Goal: Task Accomplishment & Management: Manage account settings

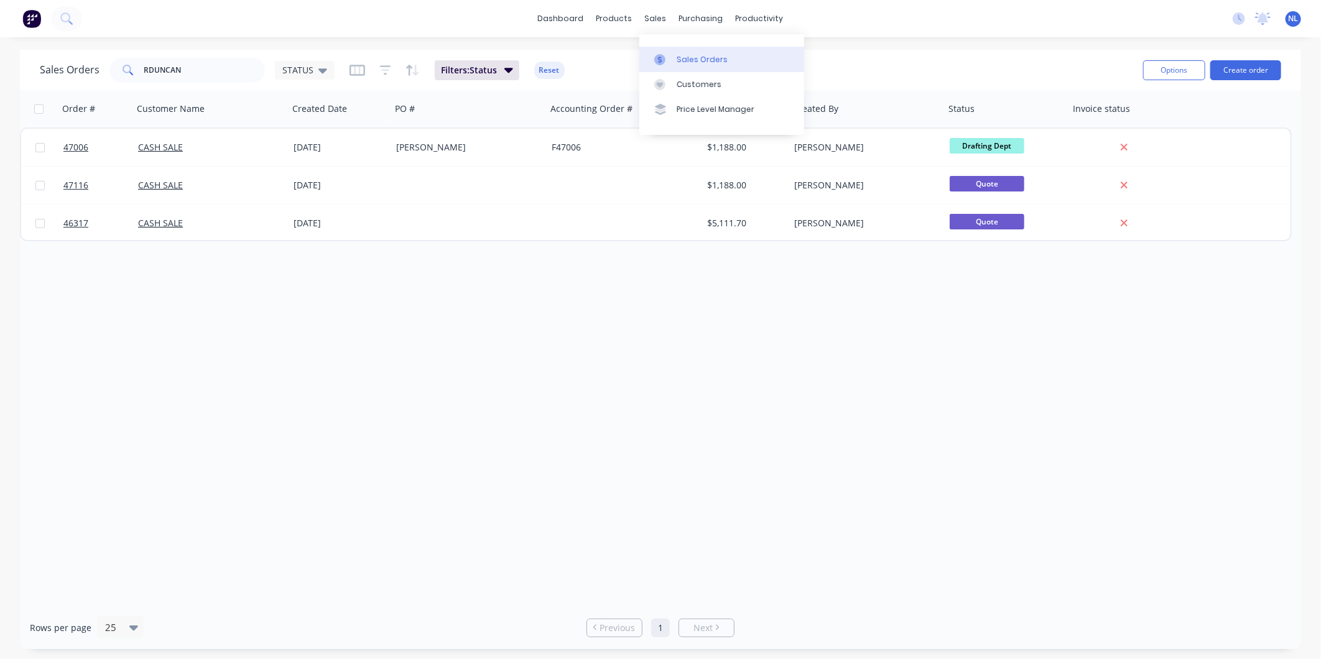
click at [681, 71] on link "Sales Orders" at bounding box center [721, 59] width 165 height 25
click at [26, 15] on img at bounding box center [31, 18] width 19 height 19
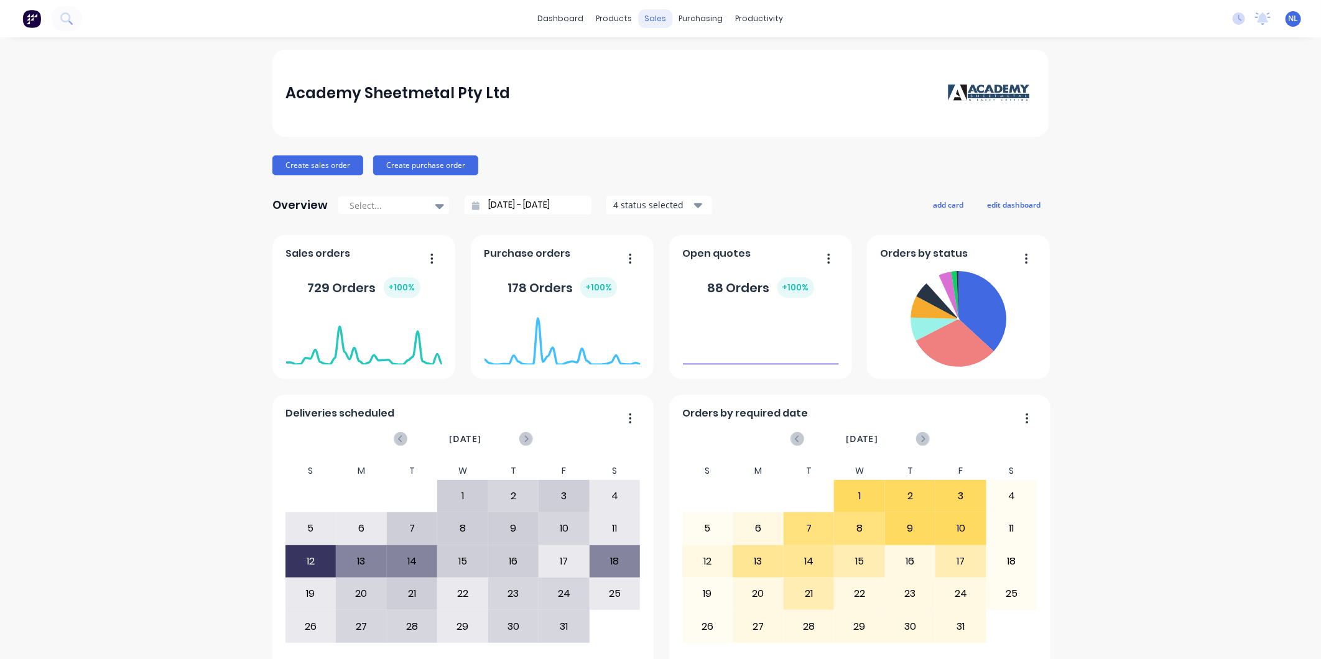
click at [648, 21] on div "sales" at bounding box center [656, 18] width 34 height 19
click at [699, 62] on div "Sales Orders" at bounding box center [696, 59] width 51 height 11
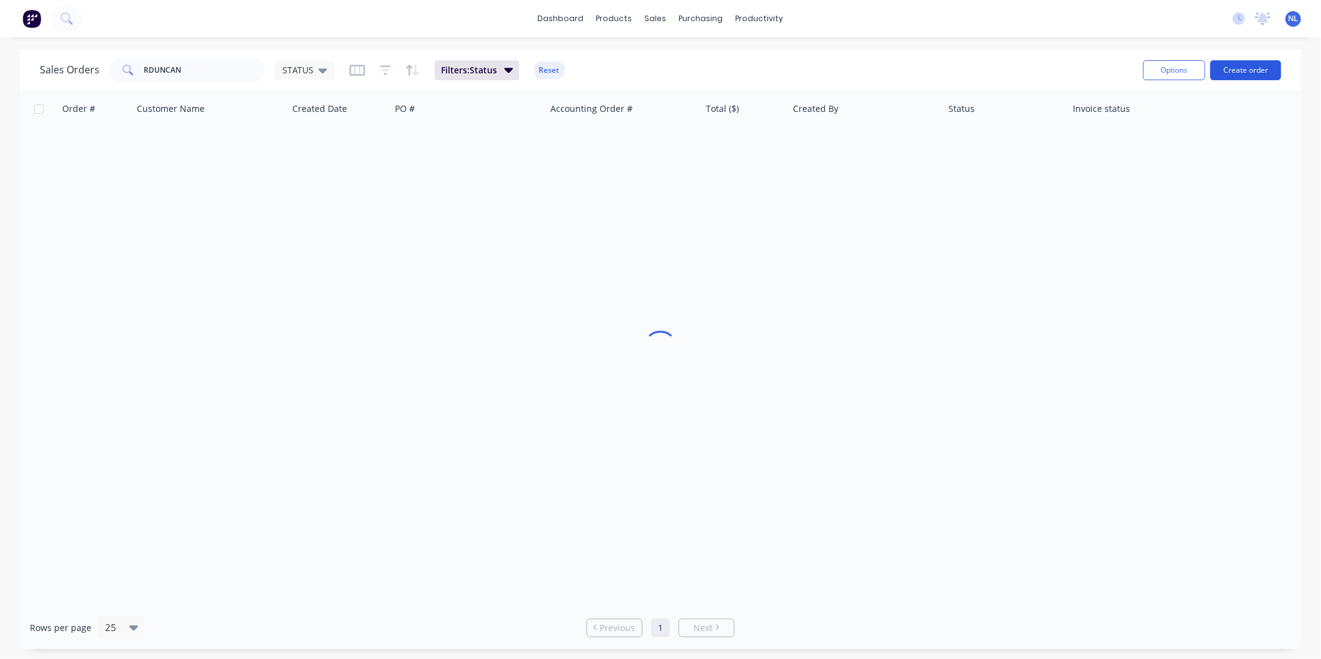
click at [1240, 73] on button "Create order" at bounding box center [1245, 70] width 71 height 20
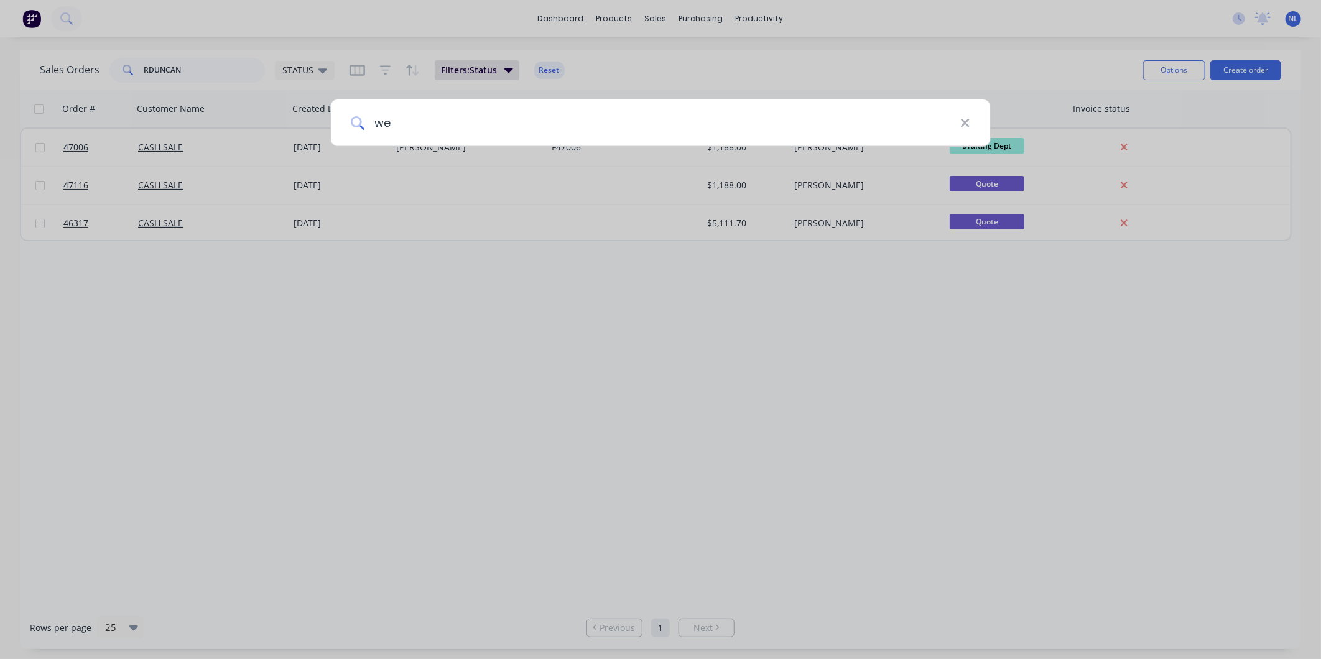
type input "w"
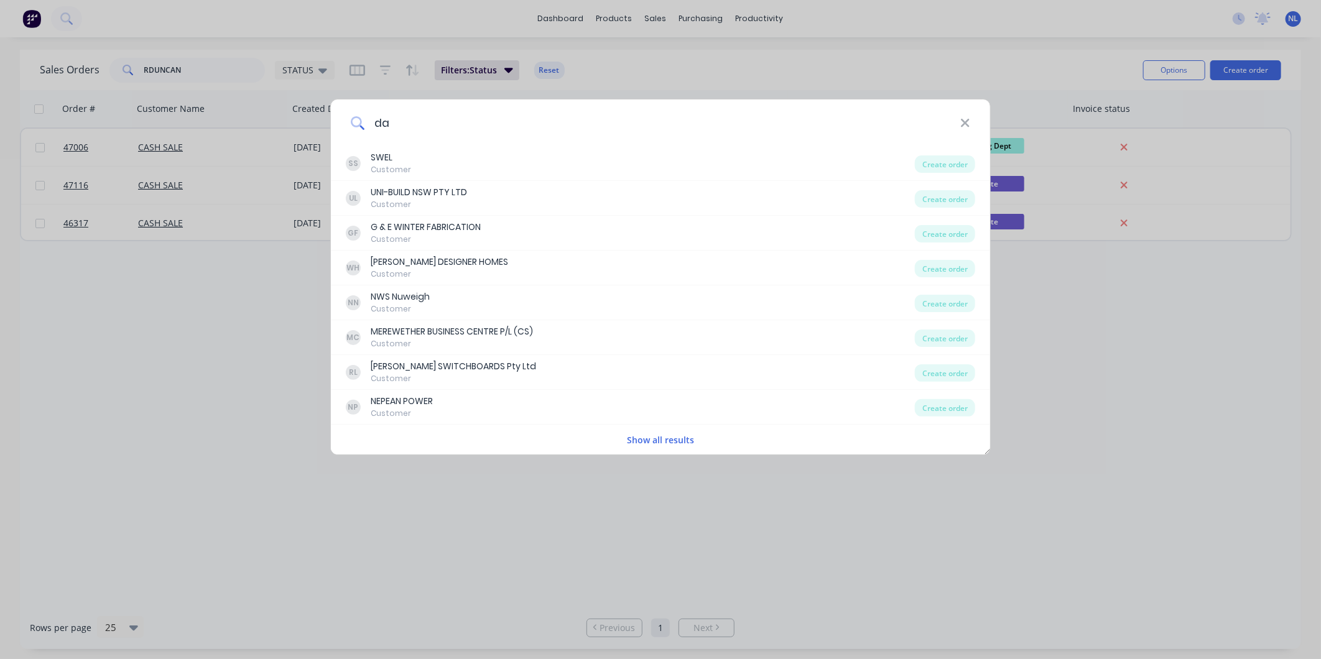
type input "d"
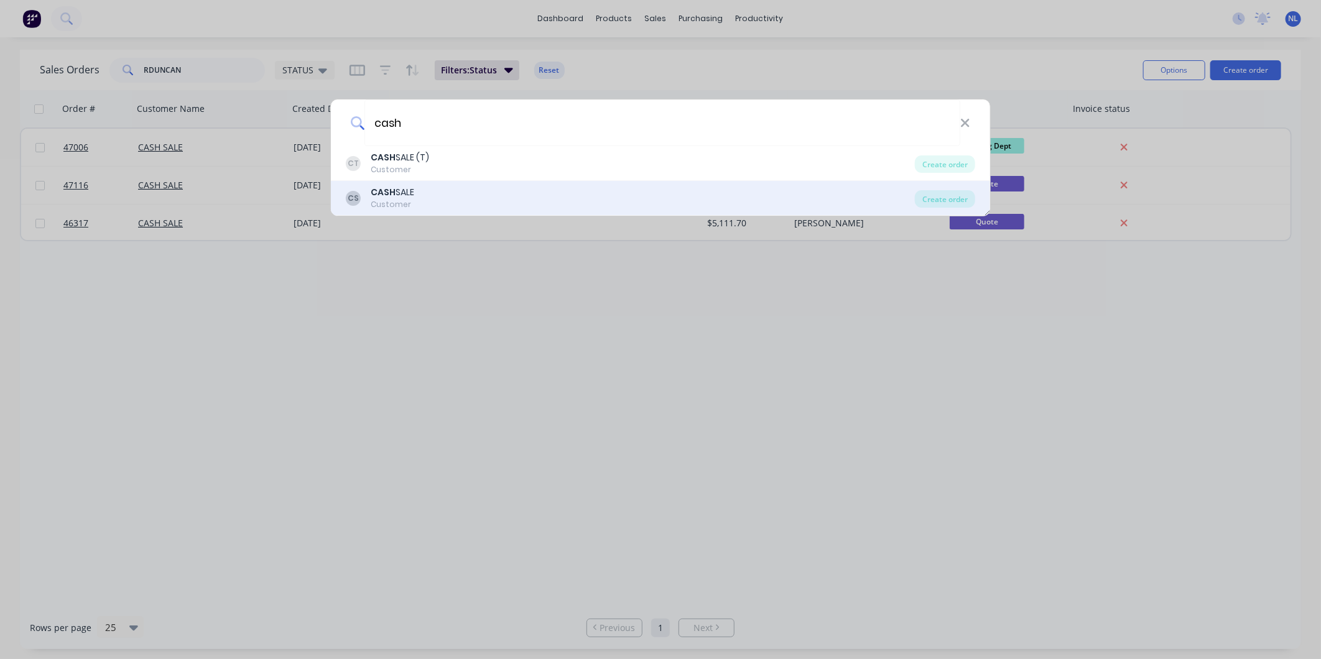
type input "cash"
click at [637, 197] on div "CS CASH SALE Customer" at bounding box center [630, 198] width 569 height 24
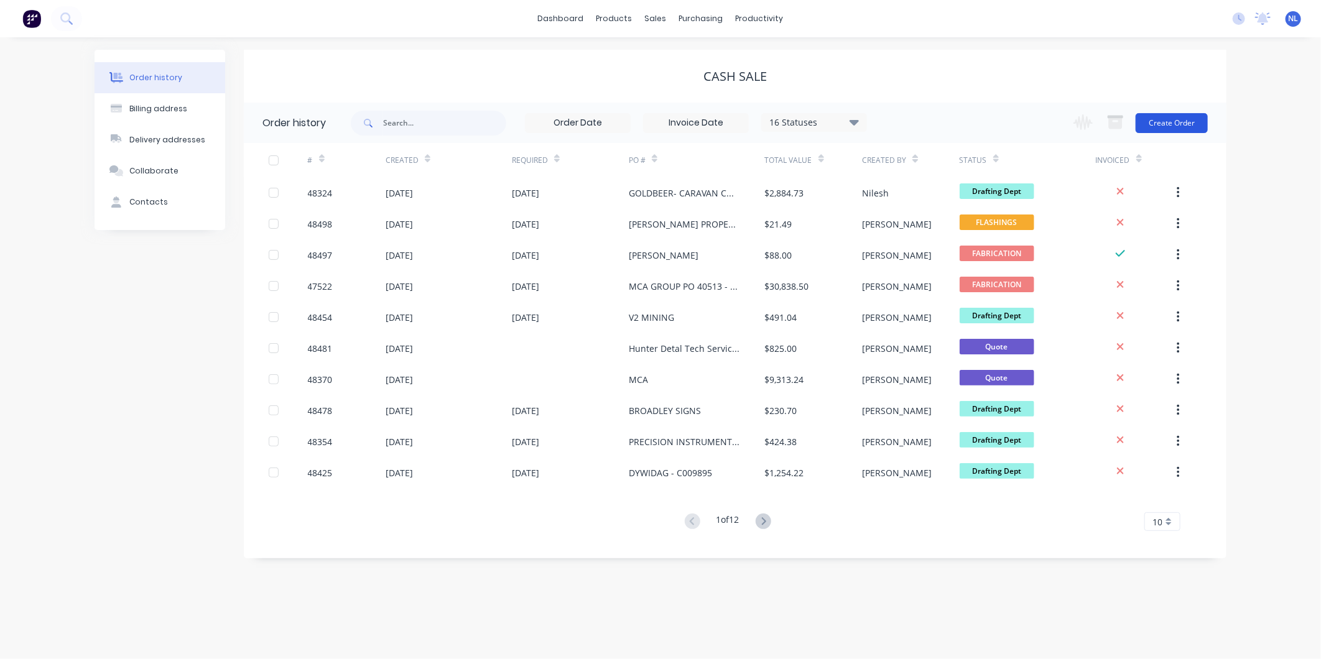
click at [1189, 125] on button "Create Order" at bounding box center [1171, 123] width 72 height 20
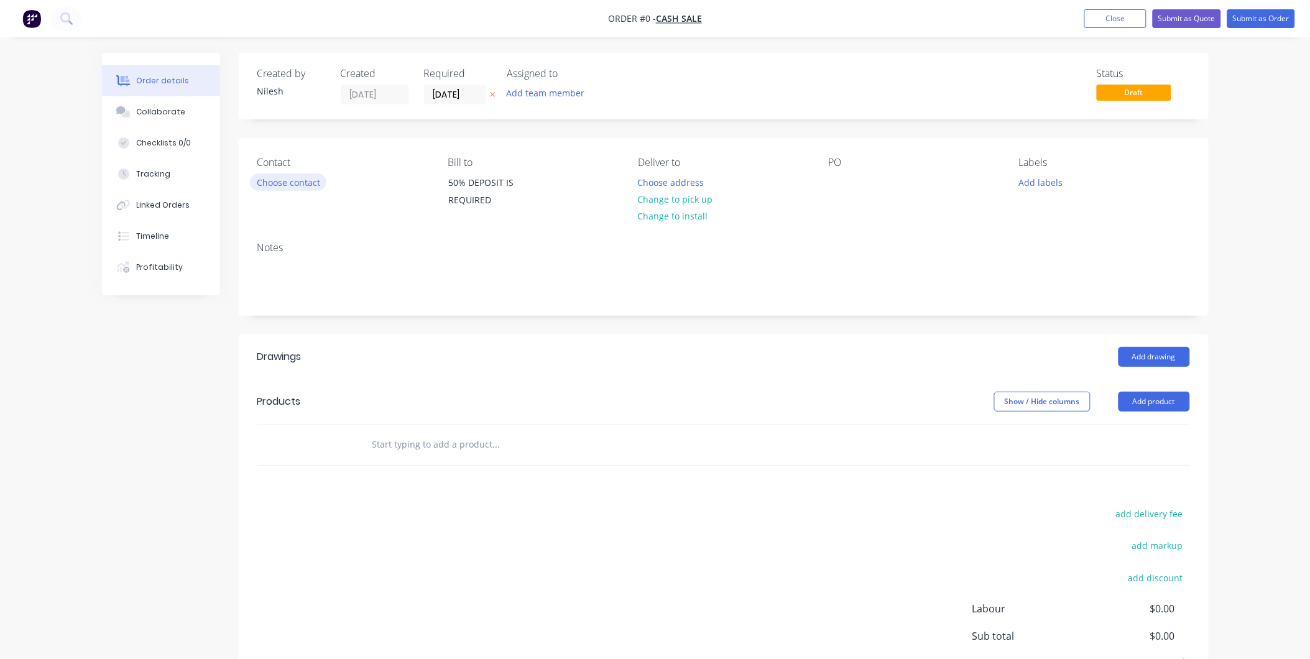
click at [275, 173] on button "Choose contact" at bounding box center [288, 181] width 76 height 17
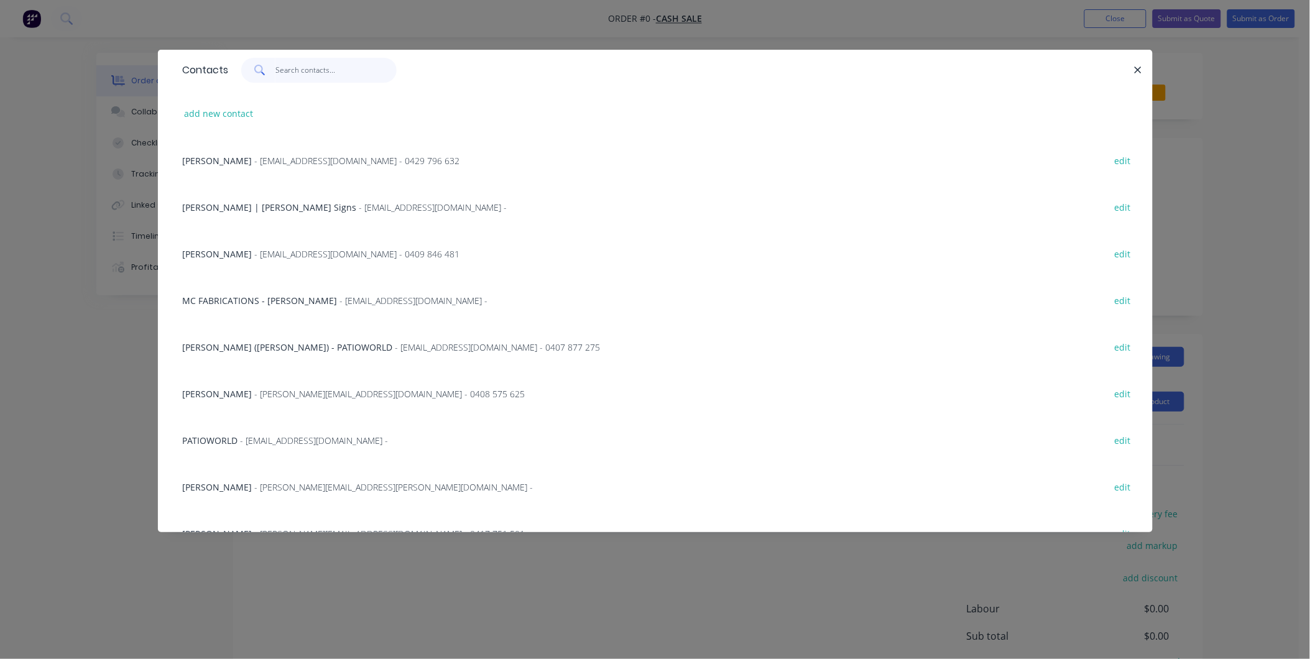
click at [301, 78] on input "text" at bounding box center [335, 70] width 121 height 25
click at [212, 111] on button "add new contact" at bounding box center [219, 113] width 82 height 17
select select "AU"
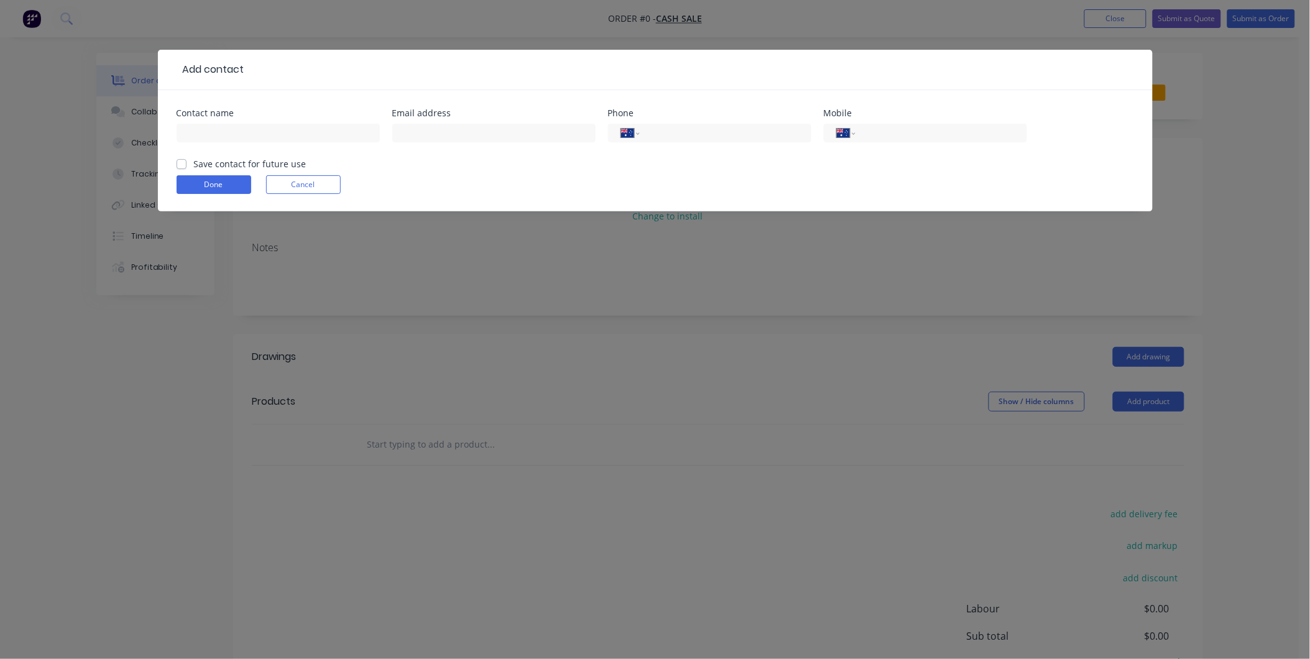
click at [322, 144] on div at bounding box center [278, 139] width 203 height 37
click at [320, 139] on input "text" at bounding box center [278, 133] width 203 height 19
type input "d"
type input "[PERSON_NAME]"
drag, startPoint x: 565, startPoint y: 141, endPoint x: 626, endPoint y: 129, distance: 62.8
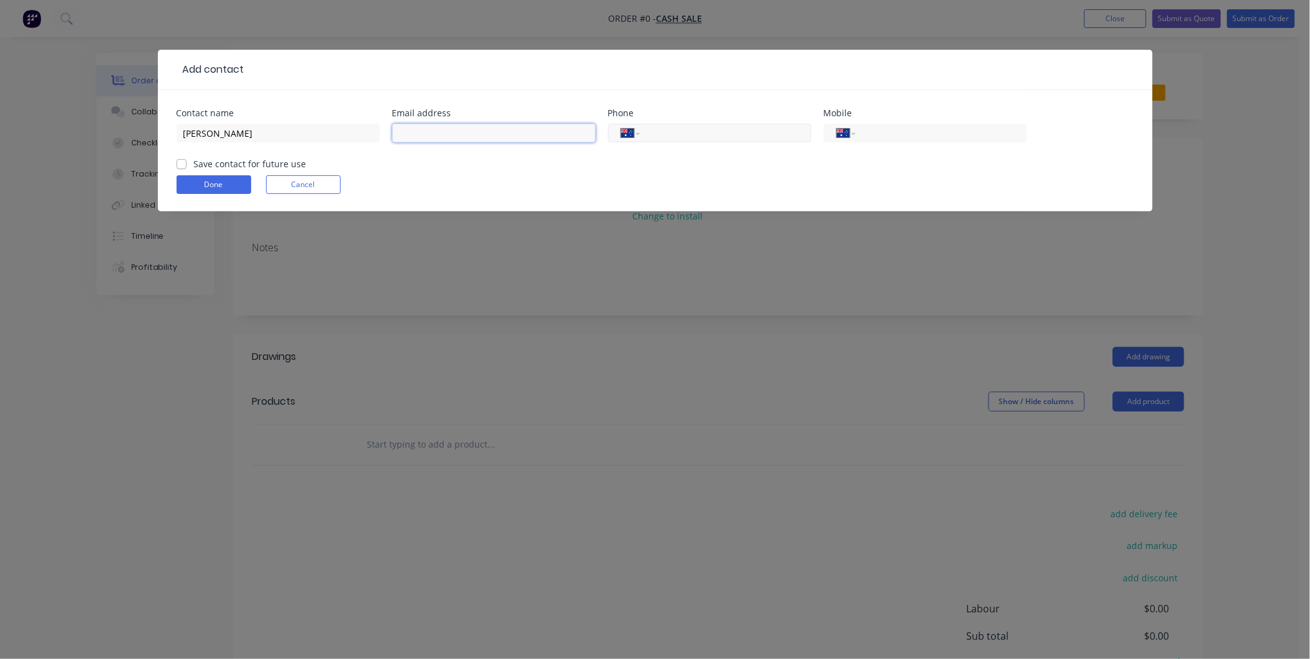
click at [565, 141] on input "text" at bounding box center [493, 133] width 203 height 19
paste input "[PERSON_NAME][EMAIL_ADDRESS][PERSON_NAME][DOMAIN_NAME]"
type input "[PERSON_NAME][EMAIL_ADDRESS][PERSON_NAME][DOMAIN_NAME]"
click at [853, 131] on select "International [GEOGRAPHIC_DATA] [GEOGRAPHIC_DATA] [GEOGRAPHIC_DATA] [GEOGRAPHIC…" at bounding box center [846, 132] width 19 height 17
click at [865, 135] on input "tel" at bounding box center [938, 133] width 149 height 14
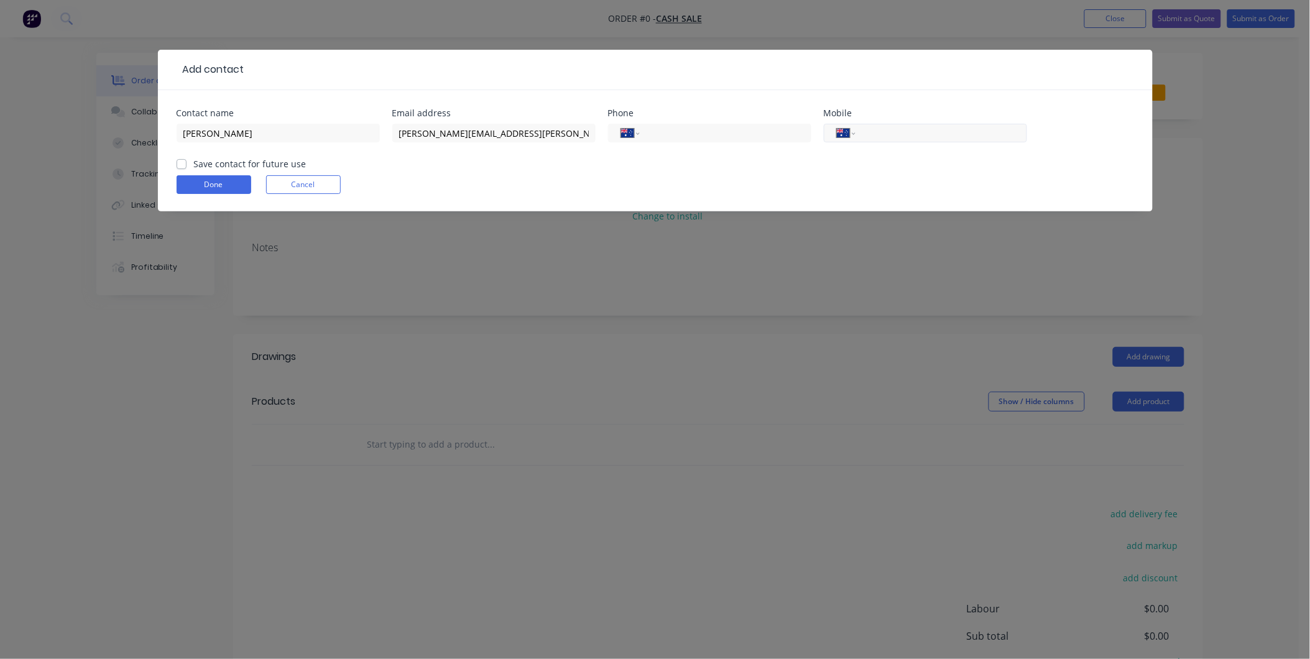
paste input "0421 319 564"
type input "0421 319 564"
click at [737, 175] on div "Done Cancel" at bounding box center [655, 184] width 957 height 19
click at [239, 162] on label "Save contact for future use" at bounding box center [250, 163] width 113 height 13
click at [187, 162] on input "Save contact for future use" at bounding box center [182, 163] width 10 height 12
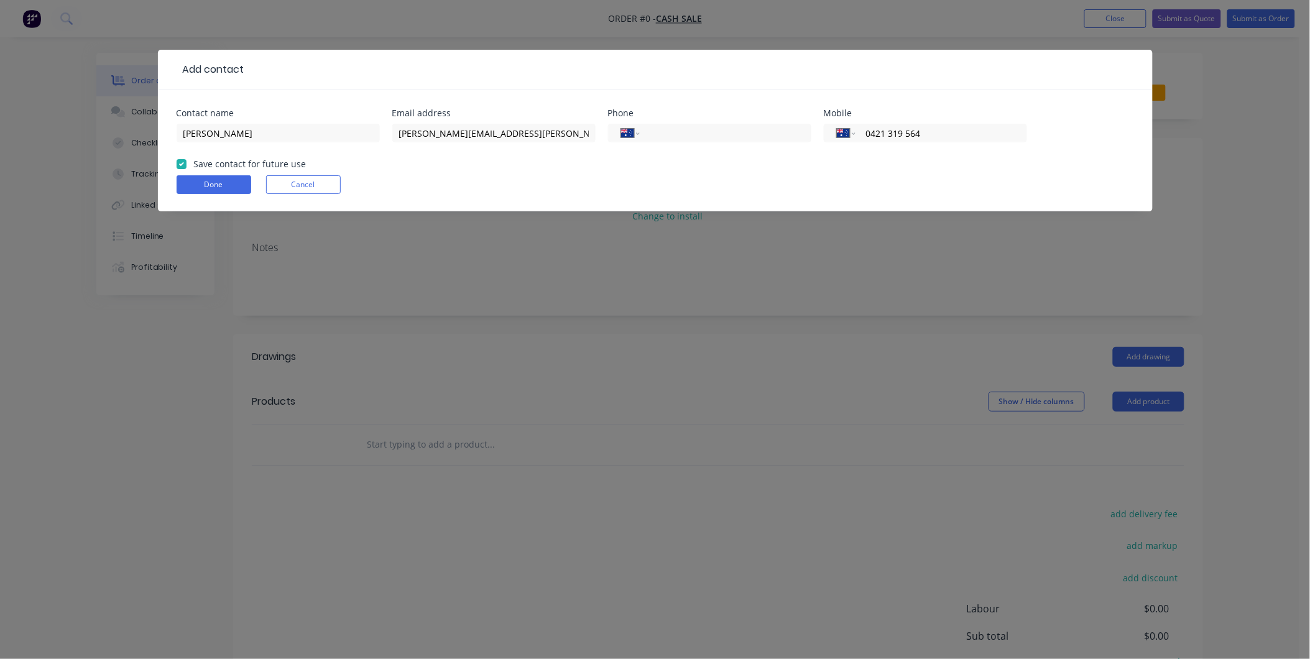
checkbox input "true"
click at [228, 184] on button "Done" at bounding box center [214, 184] width 75 height 19
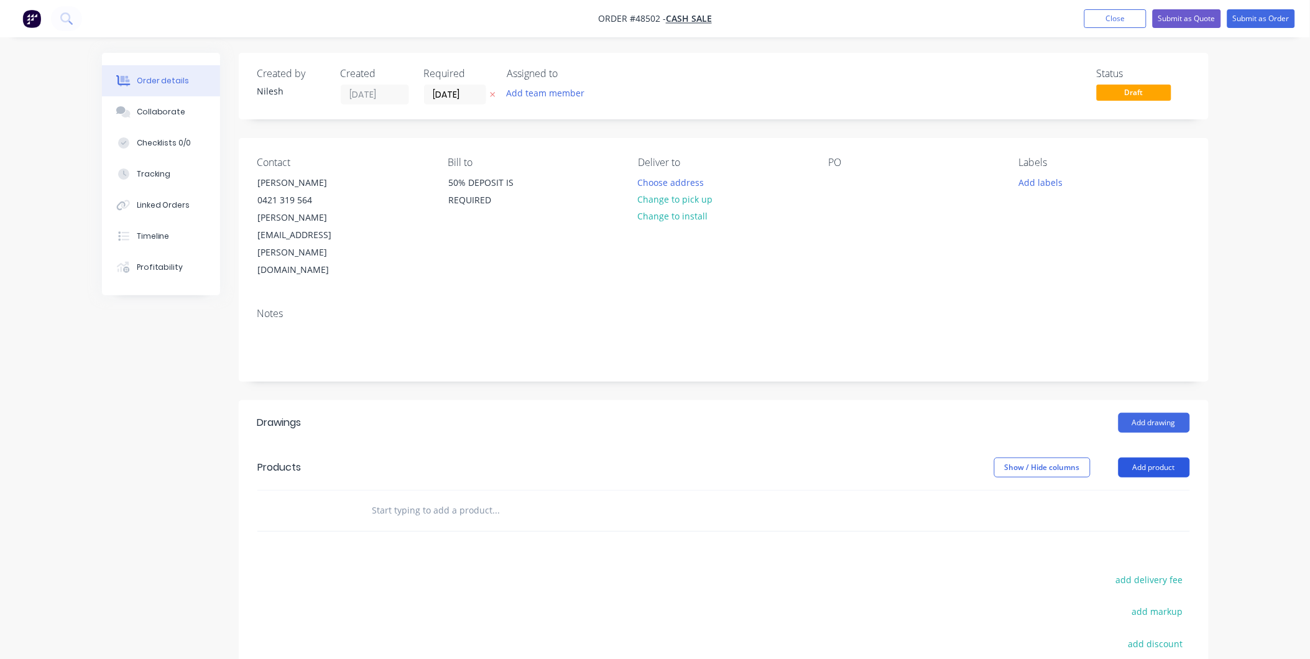
click at [1167, 458] on button "Add product" at bounding box center [1153, 468] width 71 height 20
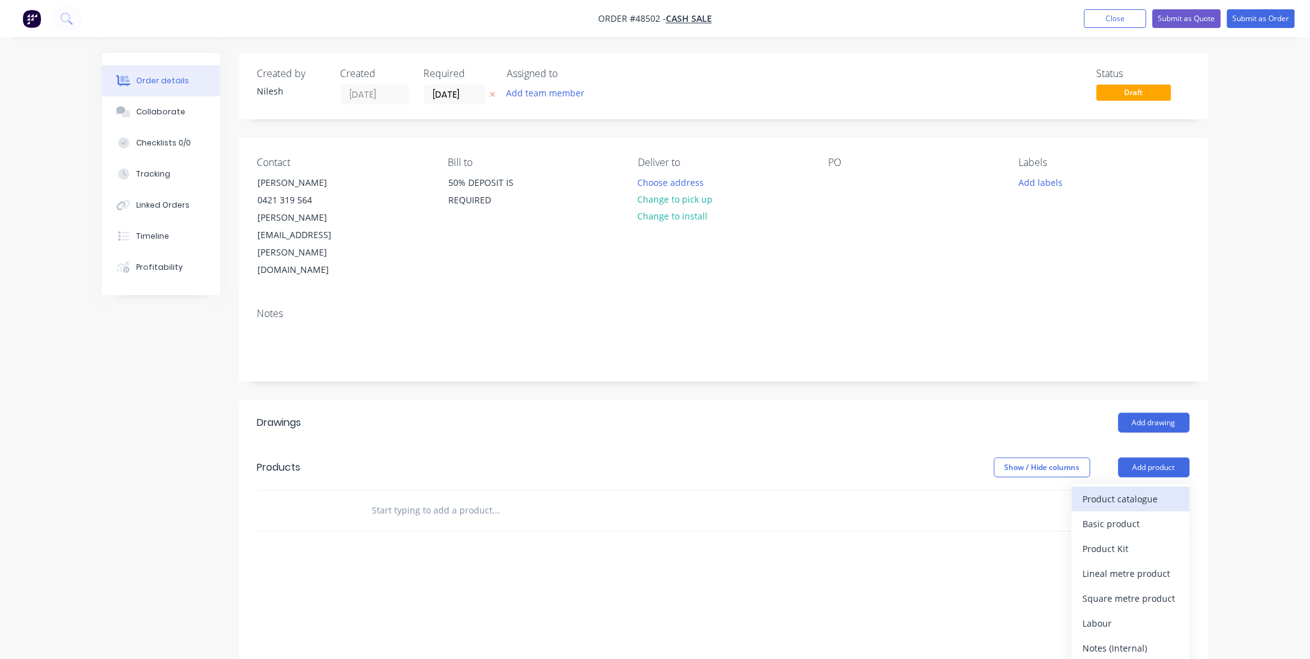
click at [1154, 490] on div "Product catalogue" at bounding box center [1131, 499] width 96 height 18
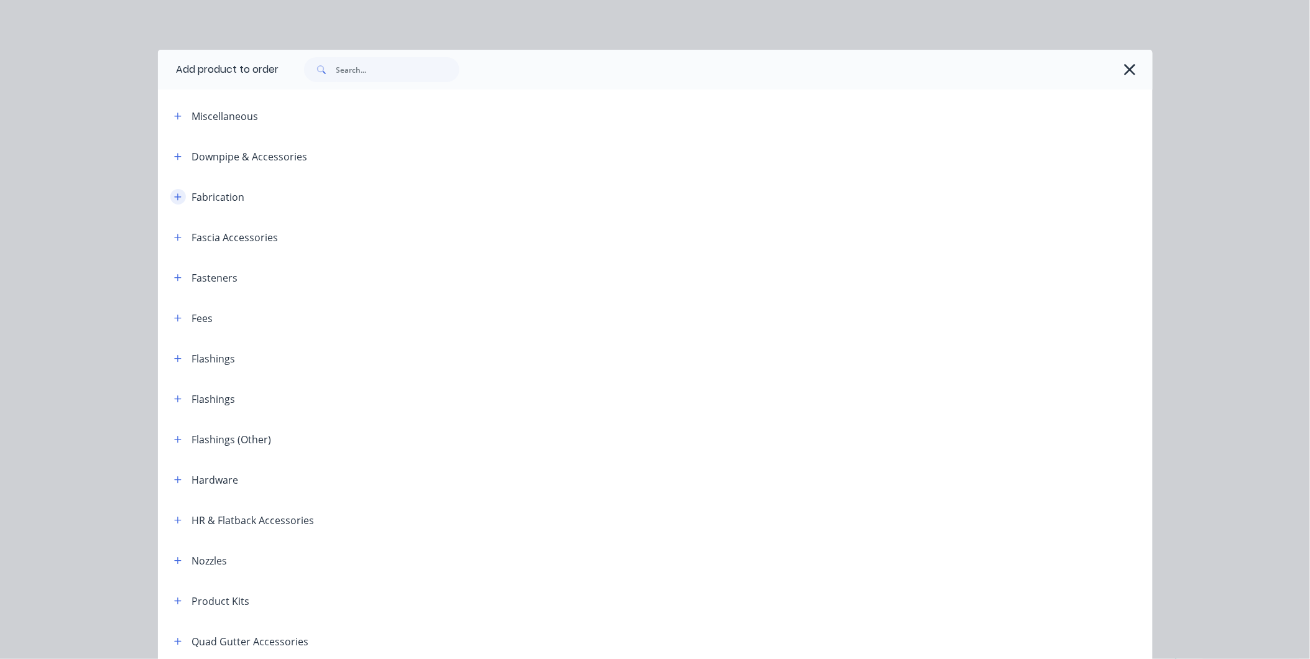
click at [178, 190] on button "button" at bounding box center [178, 197] width 16 height 16
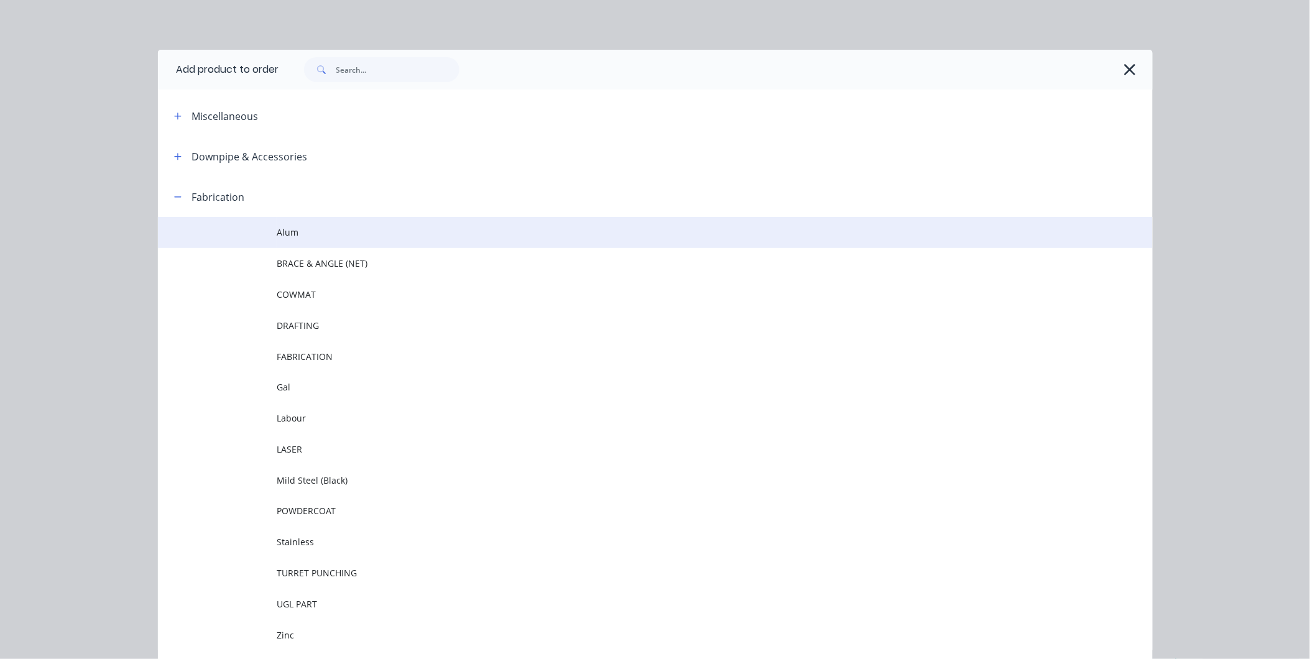
click at [359, 246] on td "Alum" at bounding box center [714, 232] width 875 height 31
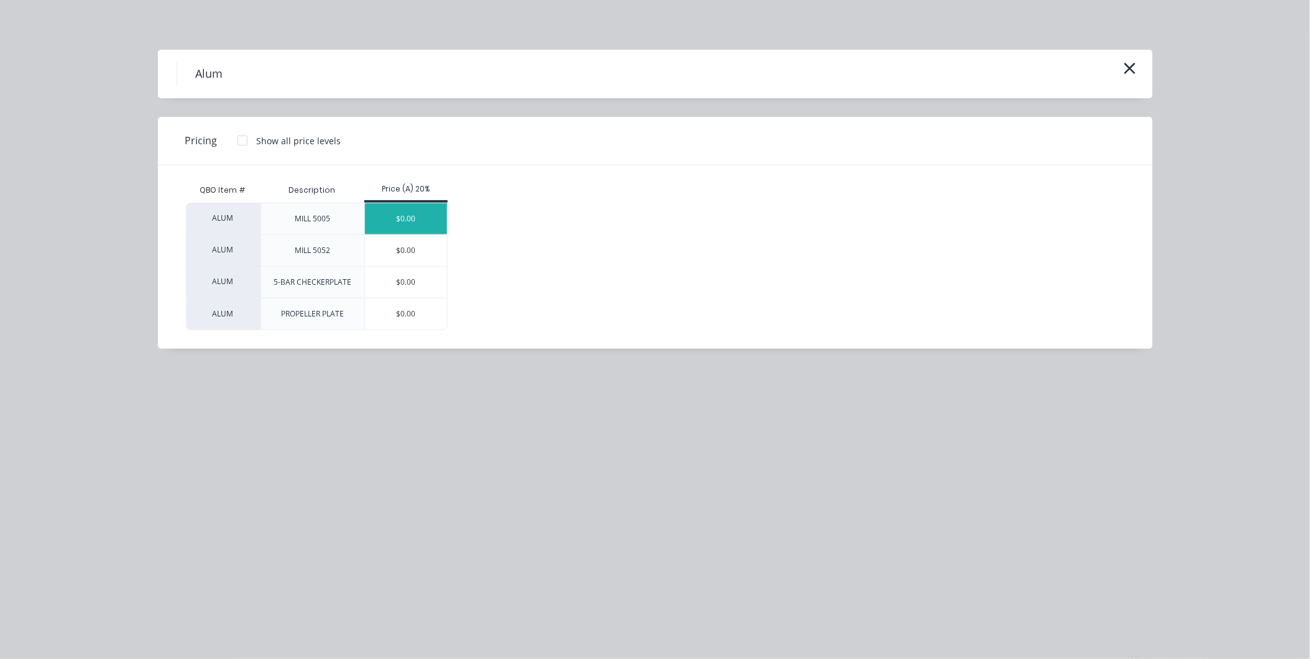
click at [397, 220] on div "$0.00" at bounding box center [406, 218] width 83 height 31
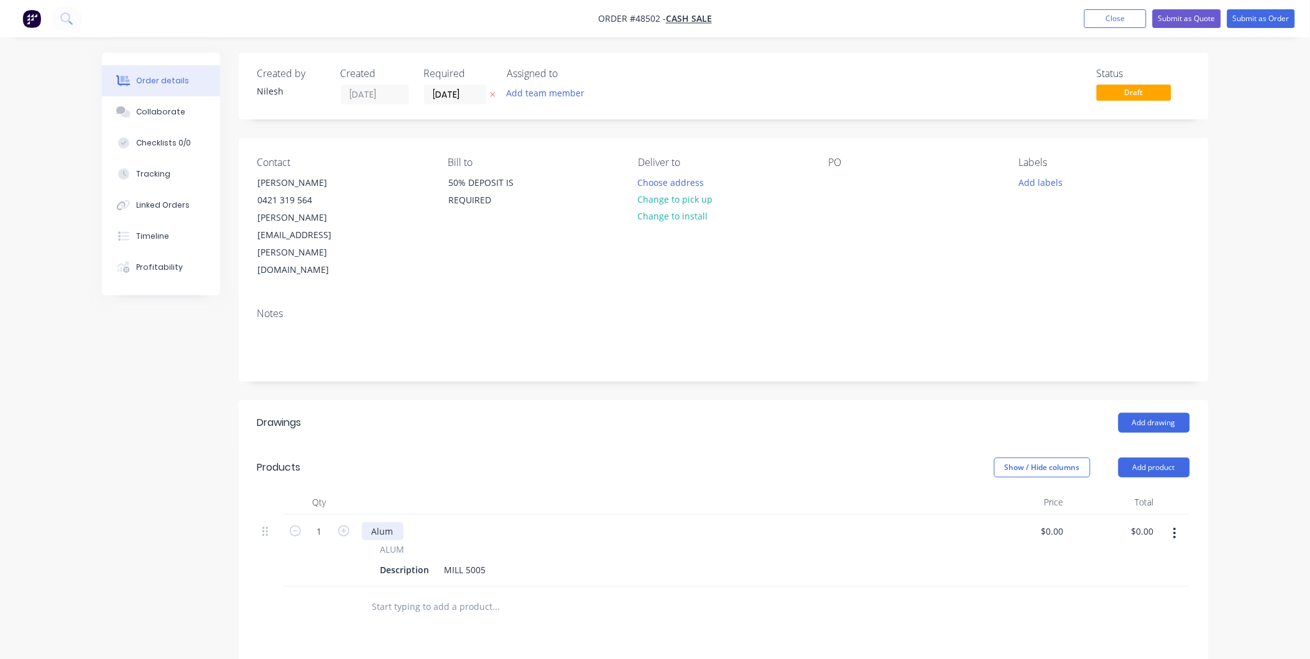
click at [392, 515] on div "Alum ALUM Description MILL 5005" at bounding box center [668, 551] width 622 height 72
drag, startPoint x: 392, startPoint y: 479, endPoint x: 275, endPoint y: 494, distance: 118.4
click at [275, 515] on div "1 Alum ALUM Description MILL 5005 $0.00 $0.00 $0.00 $0.00" at bounding box center [723, 551] width 933 height 72
drag, startPoint x: 427, startPoint y: 516, endPoint x: 261, endPoint y: 543, distance: 167.6
click at [258, 540] on div "Qty Price Total 1 Trailer Box ALUM Description MILL 5005 $0.00 $0.00 $0.00 $0.00" at bounding box center [724, 558] width 970 height 137
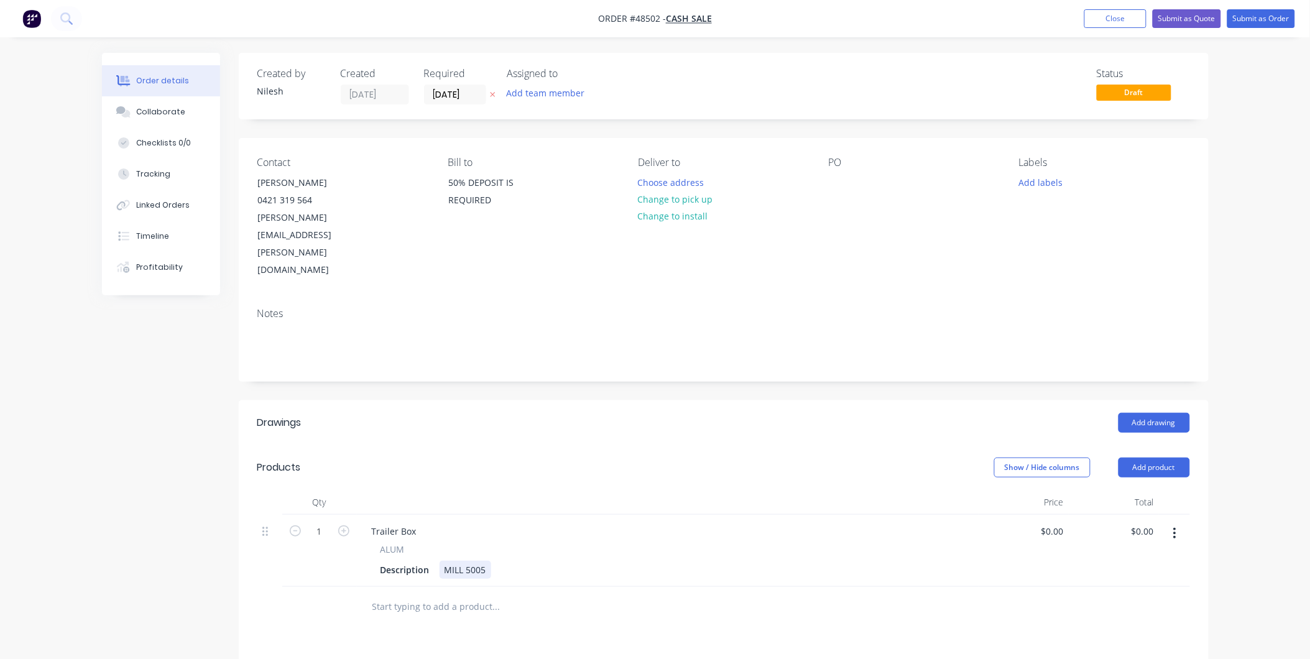
click at [443, 532] on div "Trailer Box ALUM Description MILL 5005" at bounding box center [668, 551] width 622 height 72
drag, startPoint x: 417, startPoint y: 514, endPoint x: 206, endPoint y: 533, distance: 212.3
click at [234, 530] on div "Created by [PERSON_NAME] Created [DATE] Required [DATE] Assigned to Add team me…" at bounding box center [655, 485] width 1107 height 864
click at [440, 561] on div "1530x490x700" at bounding box center [411, 570] width 70 height 18
click at [424, 561] on div "1530x490x700" at bounding box center [411, 570] width 70 height 18
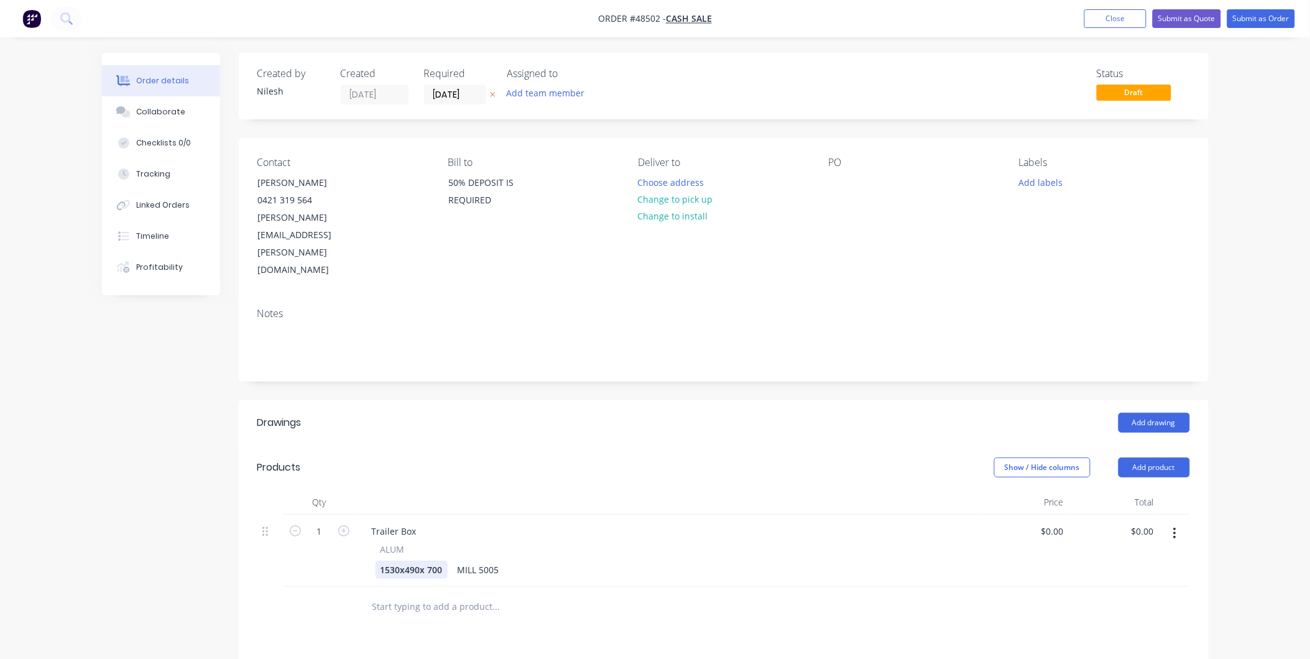
click at [419, 561] on div "1530x490x 700" at bounding box center [412, 570] width 72 height 18
click at [405, 561] on div "1530x490 x 700" at bounding box center [413, 570] width 75 height 18
click at [399, 561] on div "1530x 490 x 700" at bounding box center [414, 570] width 77 height 18
click at [486, 561] on div "MILL 5005" at bounding box center [486, 570] width 52 height 18
click at [504, 561] on div "MILL 5005" at bounding box center [486, 570] width 52 height 18
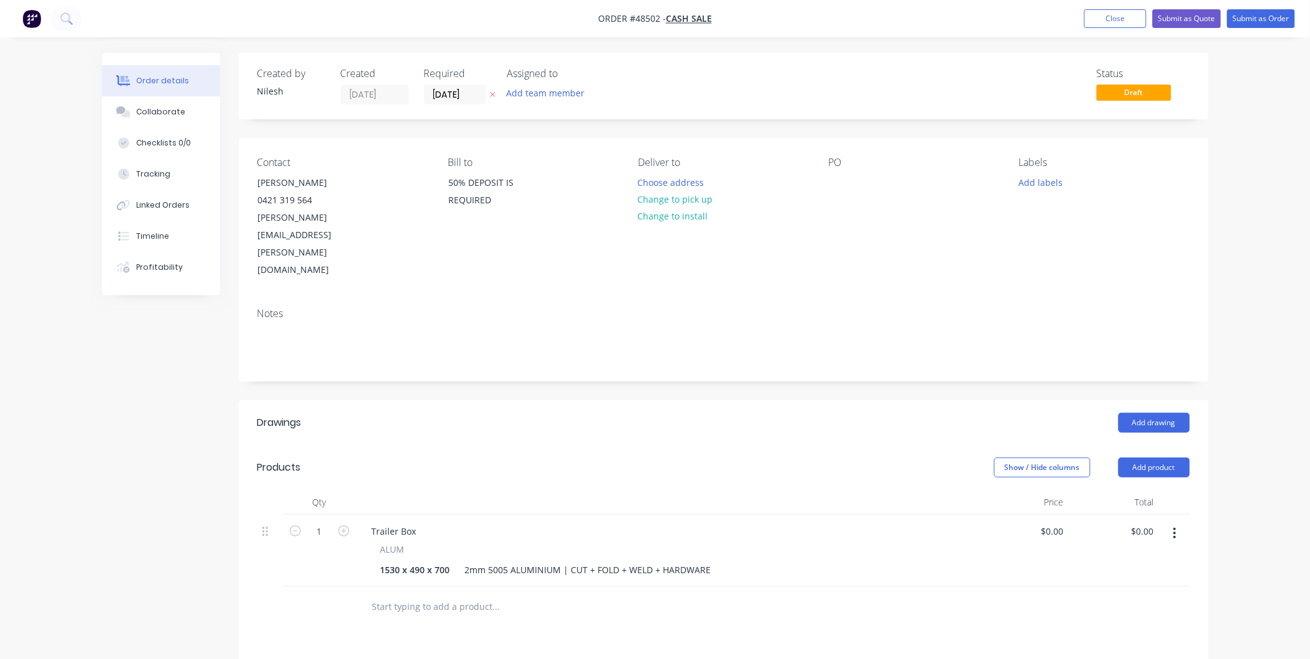
click at [1013, 515] on div "$0.00 $0.00" at bounding box center [1024, 551] width 90 height 72
click at [1076, 515] on div "$0.00 $0.00" at bounding box center [1114, 551] width 90 height 72
click at [1065, 522] on input "0" at bounding box center [1054, 531] width 29 height 18
type input "$3,200.00"
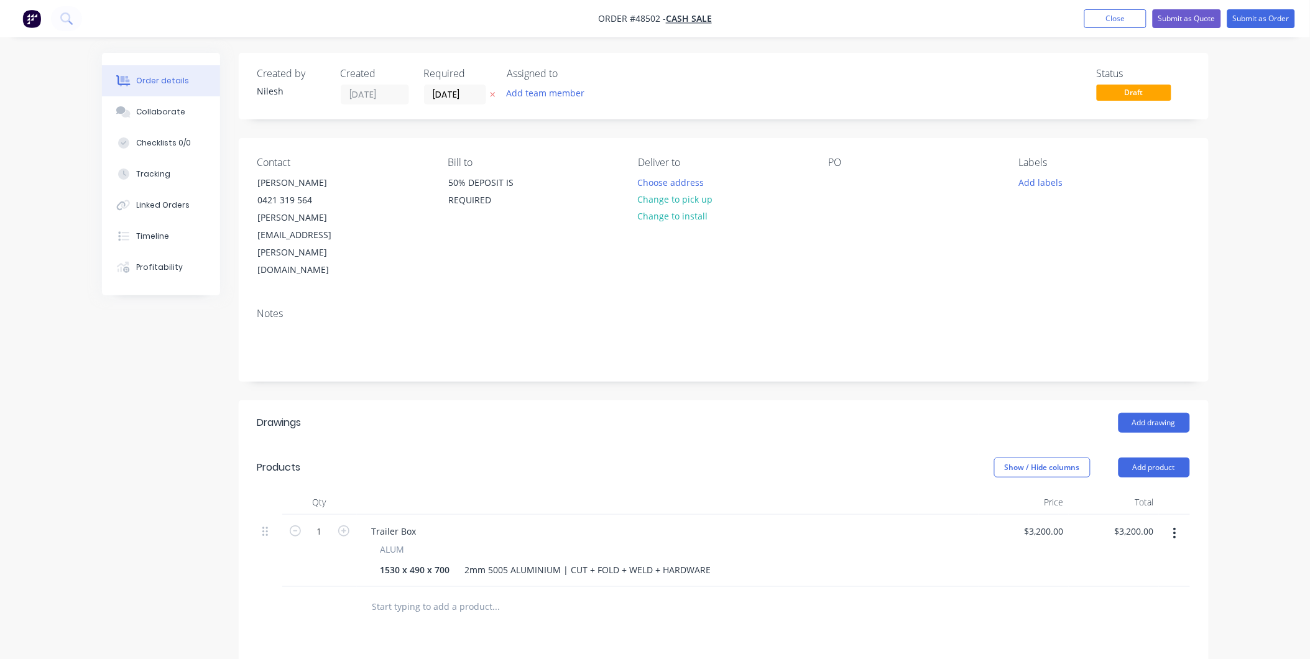
click at [934, 587] on div at bounding box center [723, 607] width 933 height 40
click at [678, 191] on button "Change to pick up" at bounding box center [675, 199] width 88 height 17
click at [1183, 17] on button "Submit as Quote" at bounding box center [1187, 18] width 68 height 19
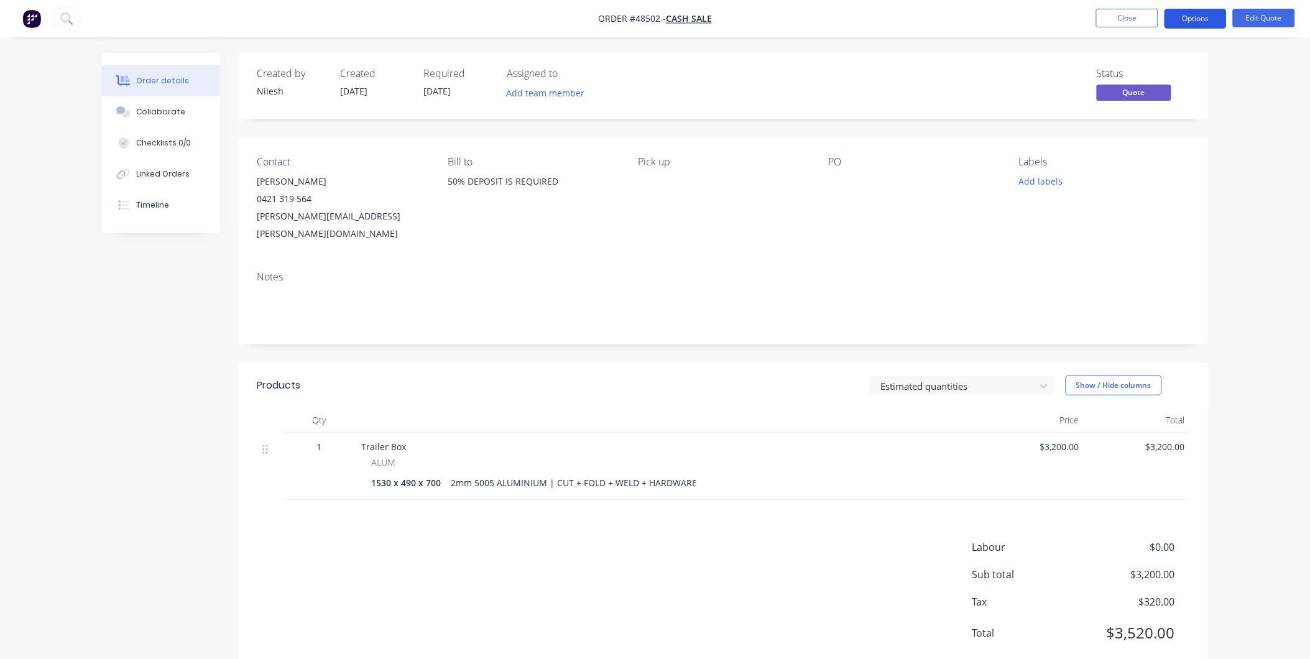
click at [1198, 20] on button "Options" at bounding box center [1195, 19] width 62 height 20
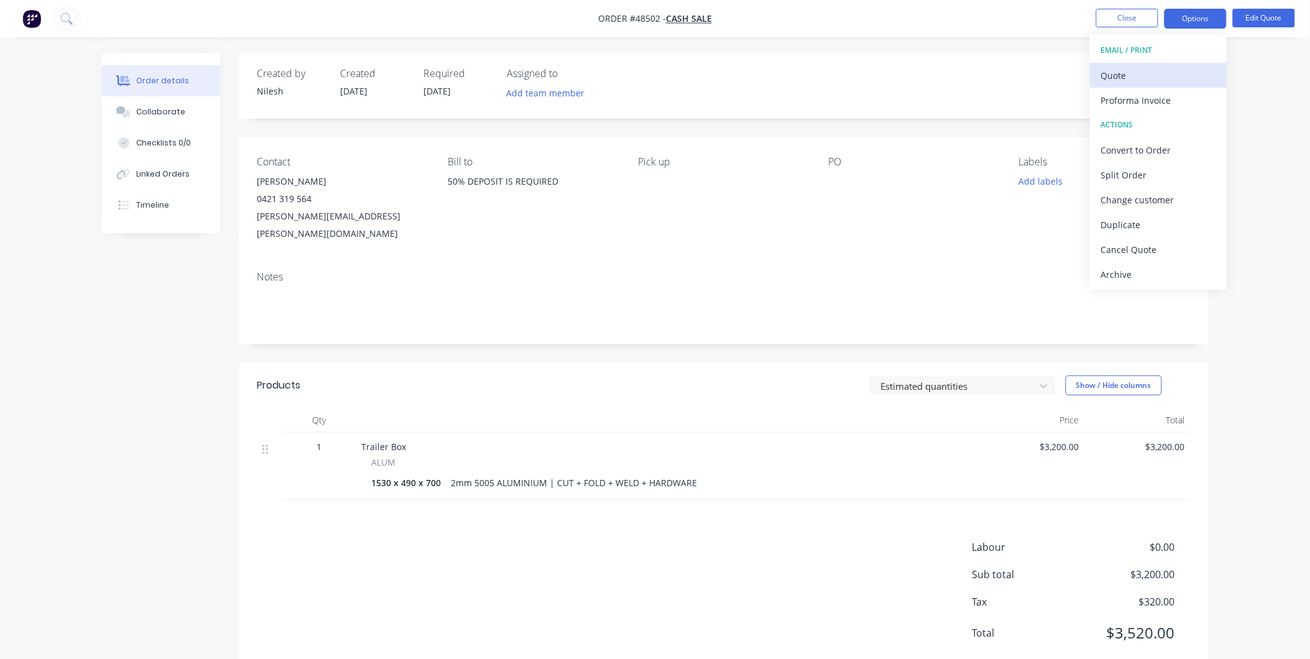
click at [1143, 73] on div "Quote" at bounding box center [1158, 76] width 114 height 18
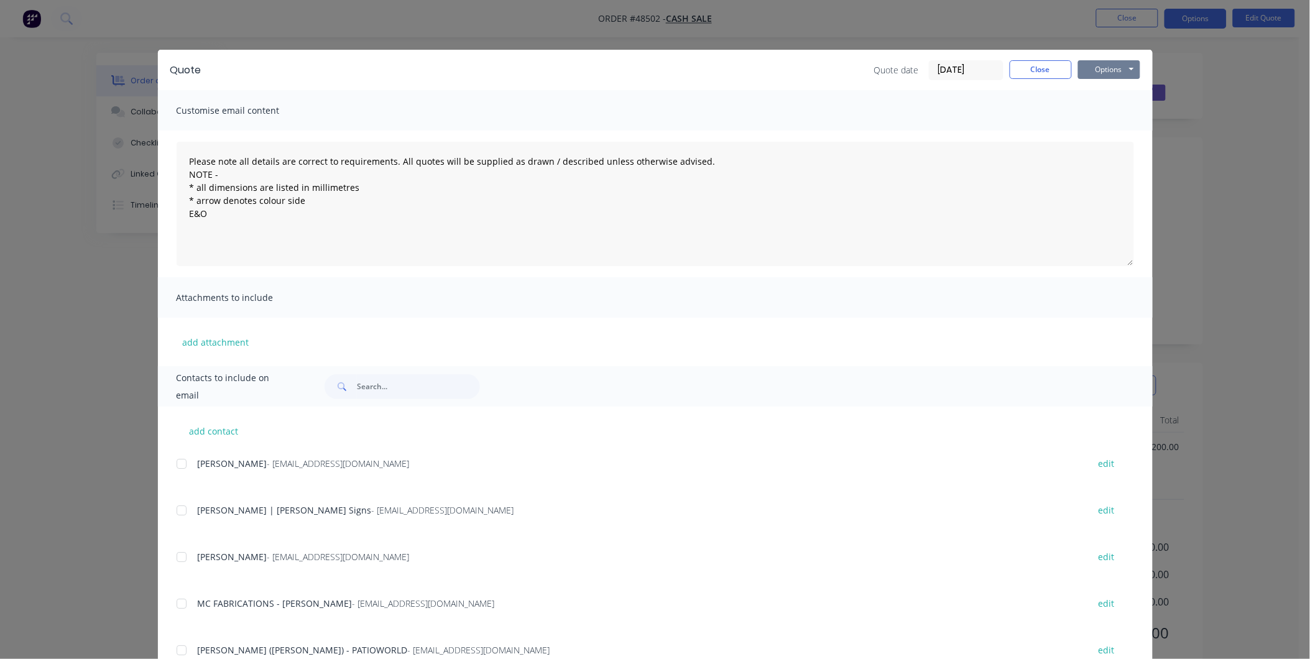
click at [1121, 68] on button "Options" at bounding box center [1109, 69] width 62 height 19
click at [1101, 106] on button "Print" at bounding box center [1118, 112] width 80 height 21
click at [1028, 65] on button "Close" at bounding box center [1041, 69] width 62 height 19
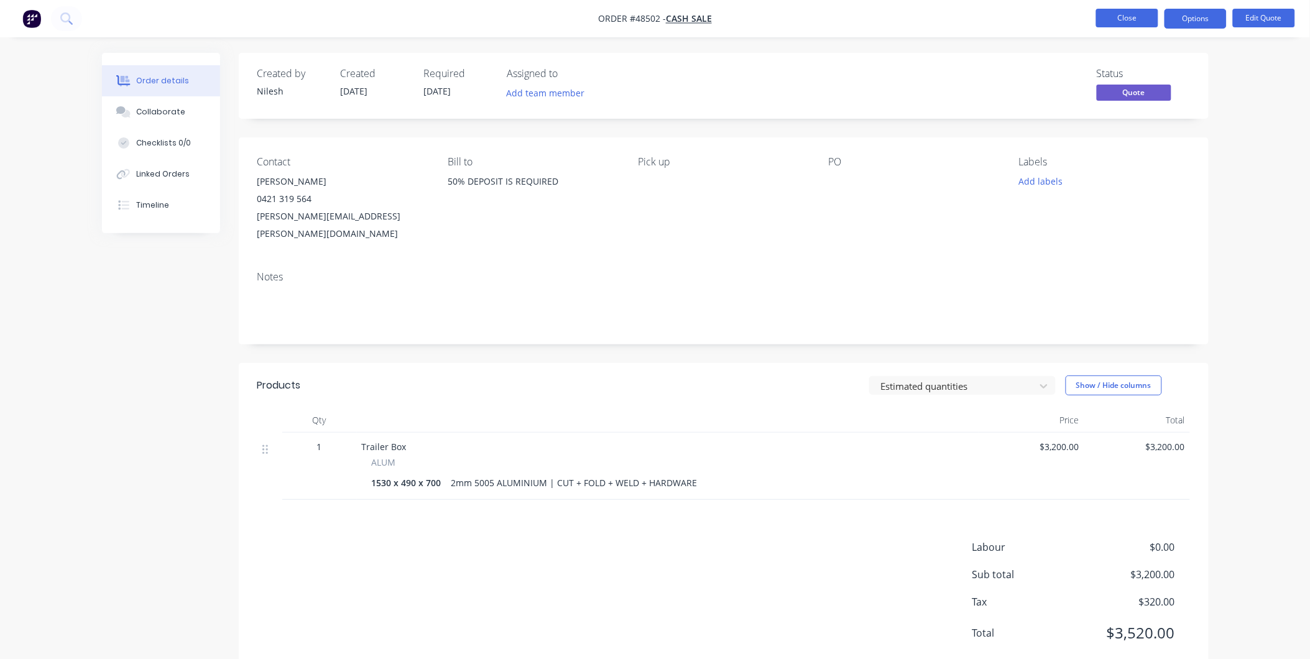
click at [1133, 14] on button "Close" at bounding box center [1127, 18] width 62 height 19
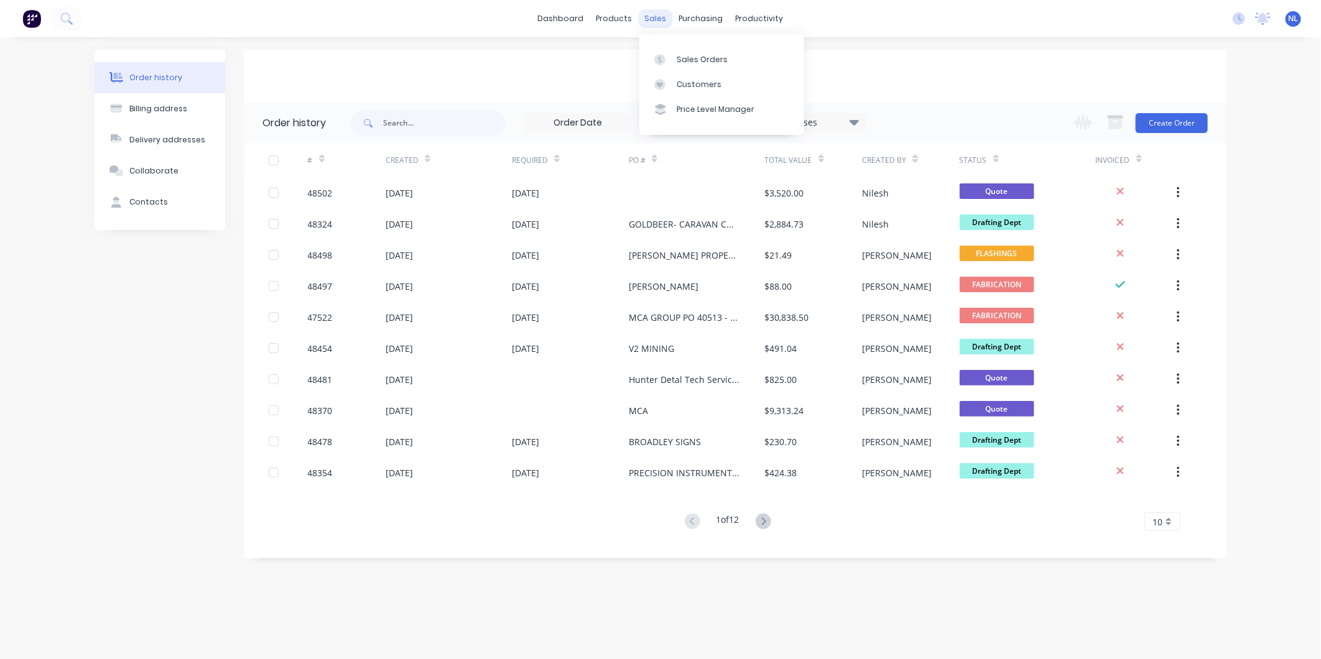
click at [662, 21] on div "sales" at bounding box center [656, 18] width 34 height 19
click at [759, 44] on div "Workflow Planner Delivery Scheduling Timesheets" at bounding box center [807, 97] width 165 height 126
click at [756, 55] on div at bounding box center [749, 59] width 19 height 11
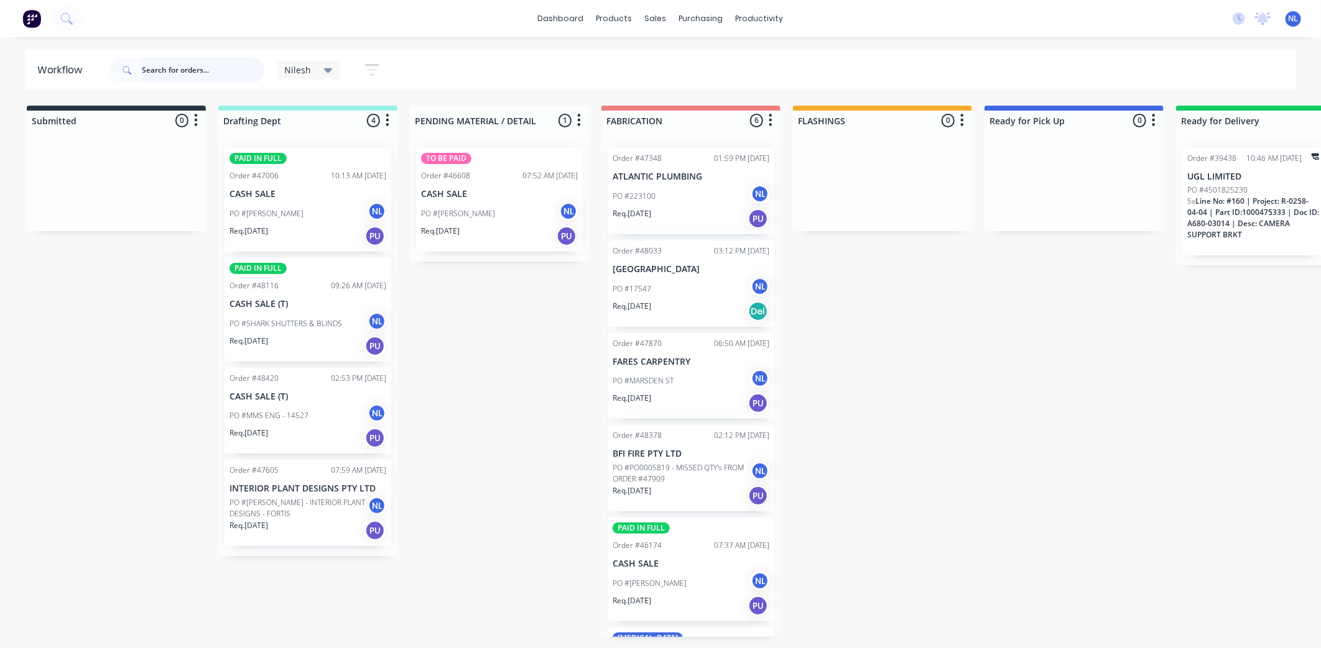
click at [159, 61] on input "text" at bounding box center [203, 70] width 123 height 25
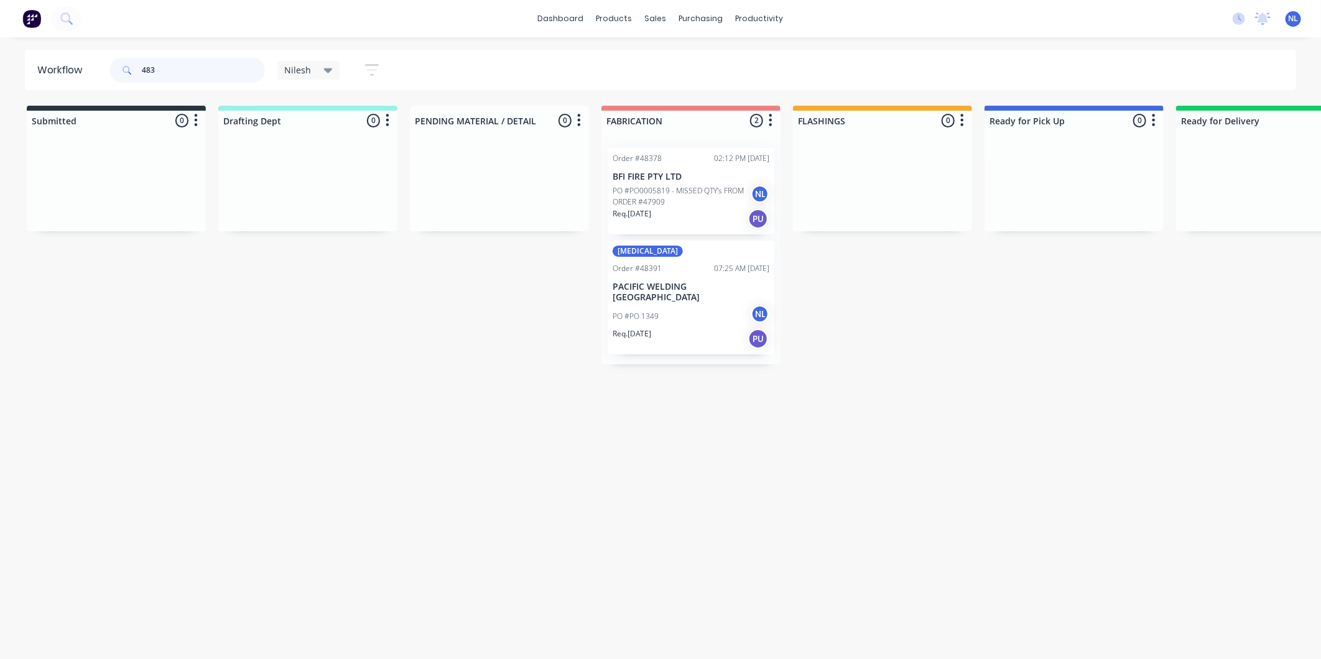
click at [159, 63] on input "483" at bounding box center [203, 70] width 123 height 25
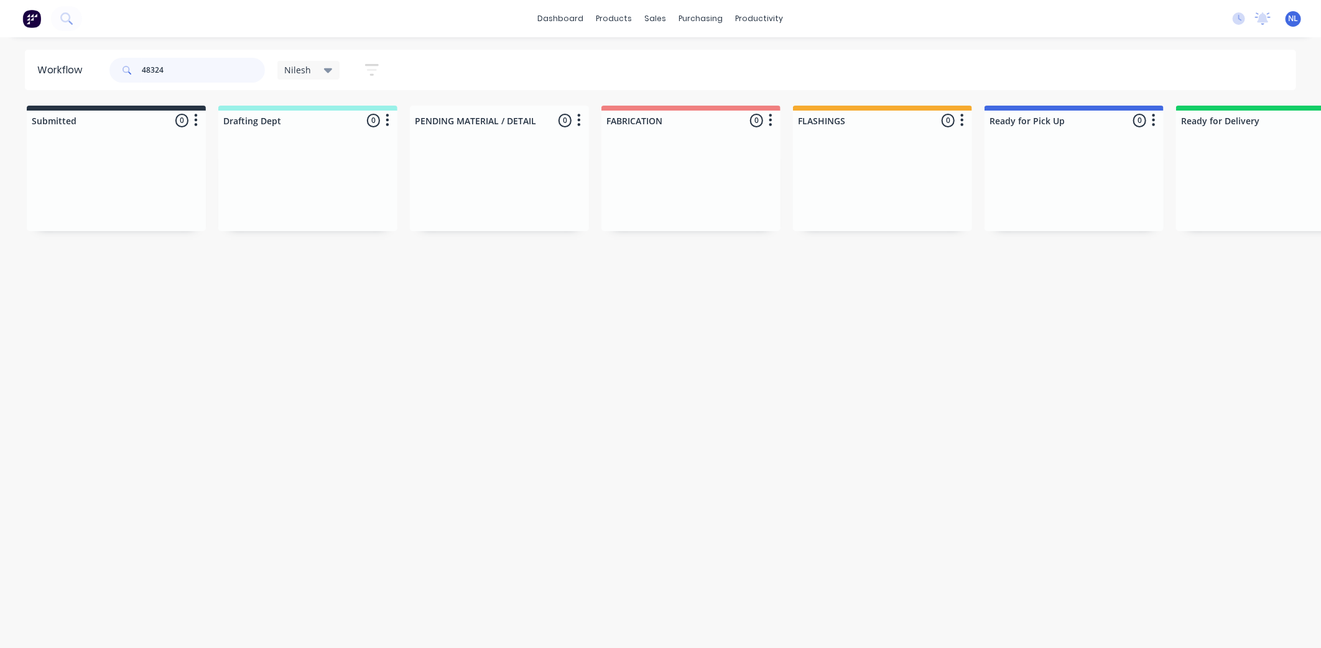
drag, startPoint x: 182, startPoint y: 67, endPoint x: 85, endPoint y: 72, distance: 97.1
click at [85, 72] on header "Workflow 48324 Nilesh Save new view None edit [PERSON_NAME] (Default) edit [PER…" at bounding box center [660, 70] width 1271 height 40
type input "48324"
click at [659, 22] on div "sales" at bounding box center [656, 18] width 34 height 19
click at [678, 55] on div "Sales Orders" at bounding box center [701, 59] width 51 height 11
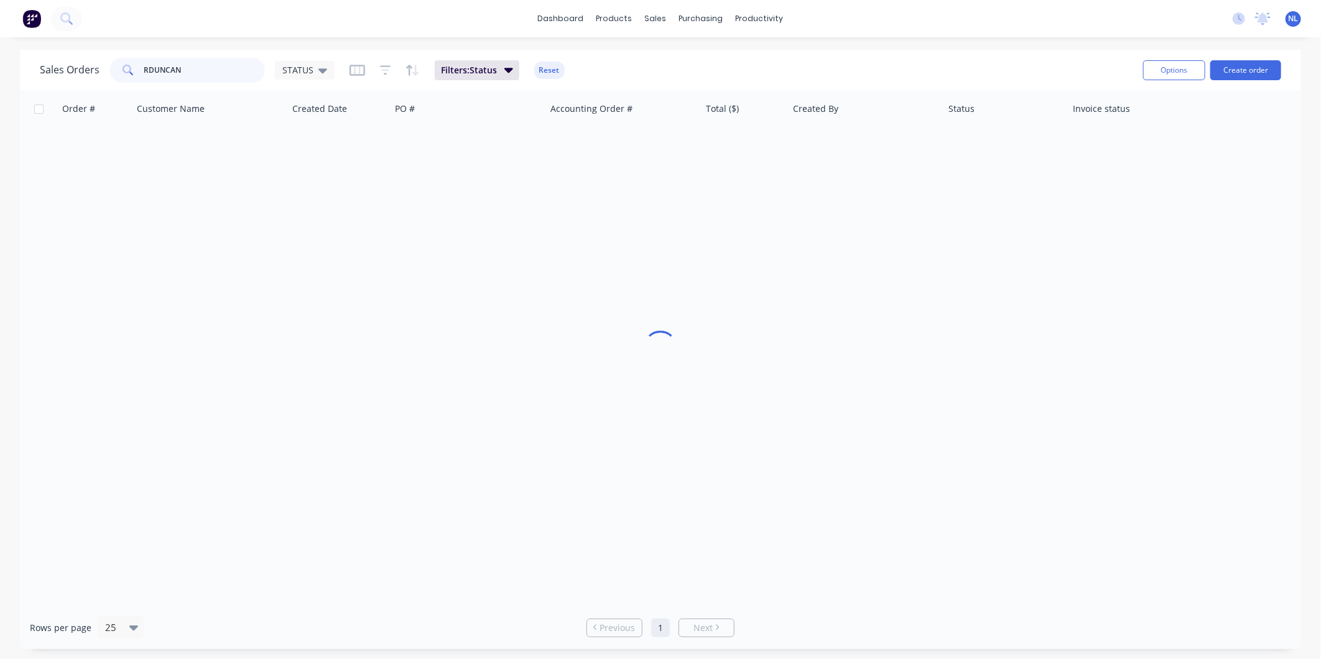
click at [117, 72] on div "RDUNCAN" at bounding box center [186, 70] width 155 height 25
drag, startPoint x: 200, startPoint y: 73, endPoint x: 5, endPoint y: 79, distance: 194.7
click at [5, 79] on div "Sales Orders RDUNCAN STATUS Filters: Status Reset Options Create order Order # …" at bounding box center [660, 349] width 1321 height 599
paste input "48324"
type input "48324"
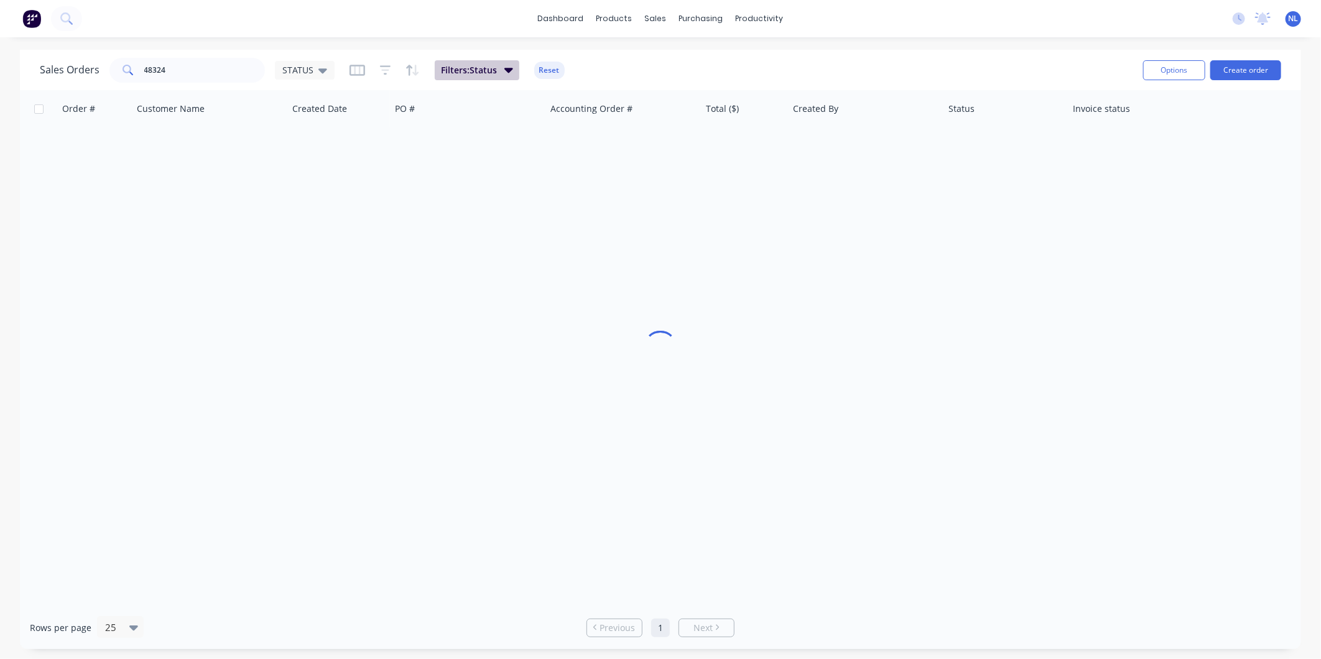
click at [501, 71] on button "Filters: Status" at bounding box center [477, 70] width 85 height 20
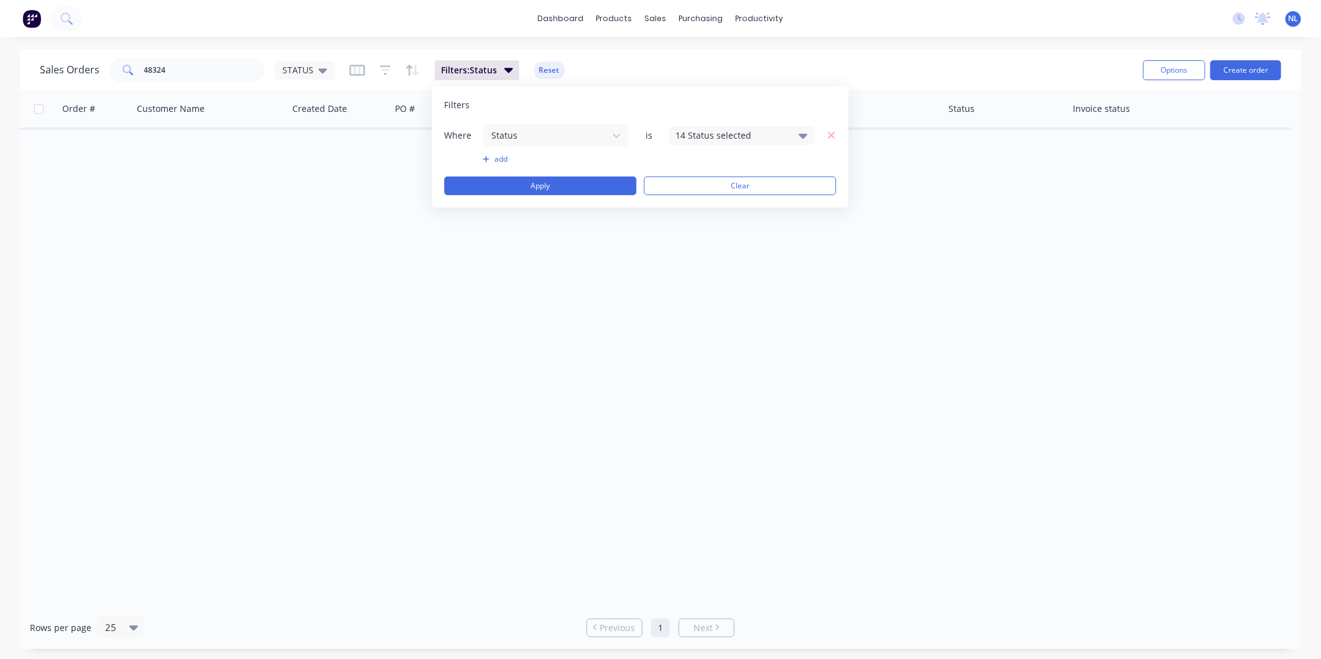
click at [731, 137] on div "14 Status selected" at bounding box center [731, 135] width 113 height 13
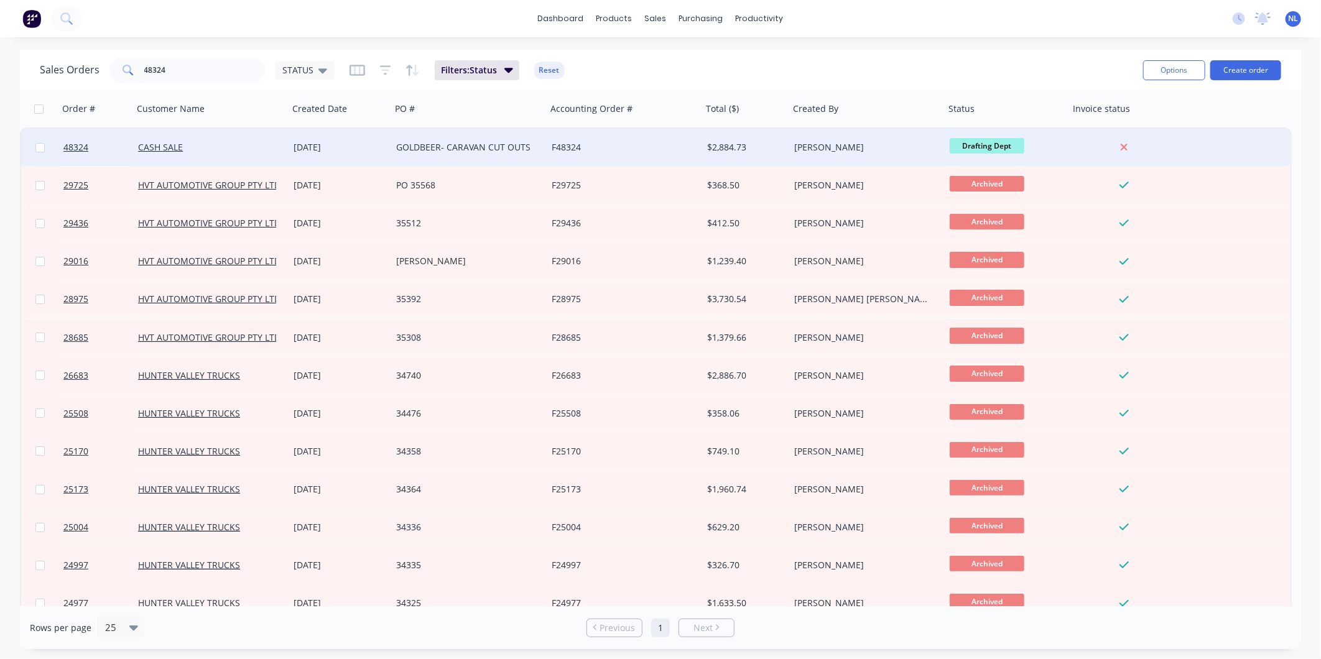
click at [240, 139] on div "CASH SALE" at bounding box center [210, 147] width 155 height 37
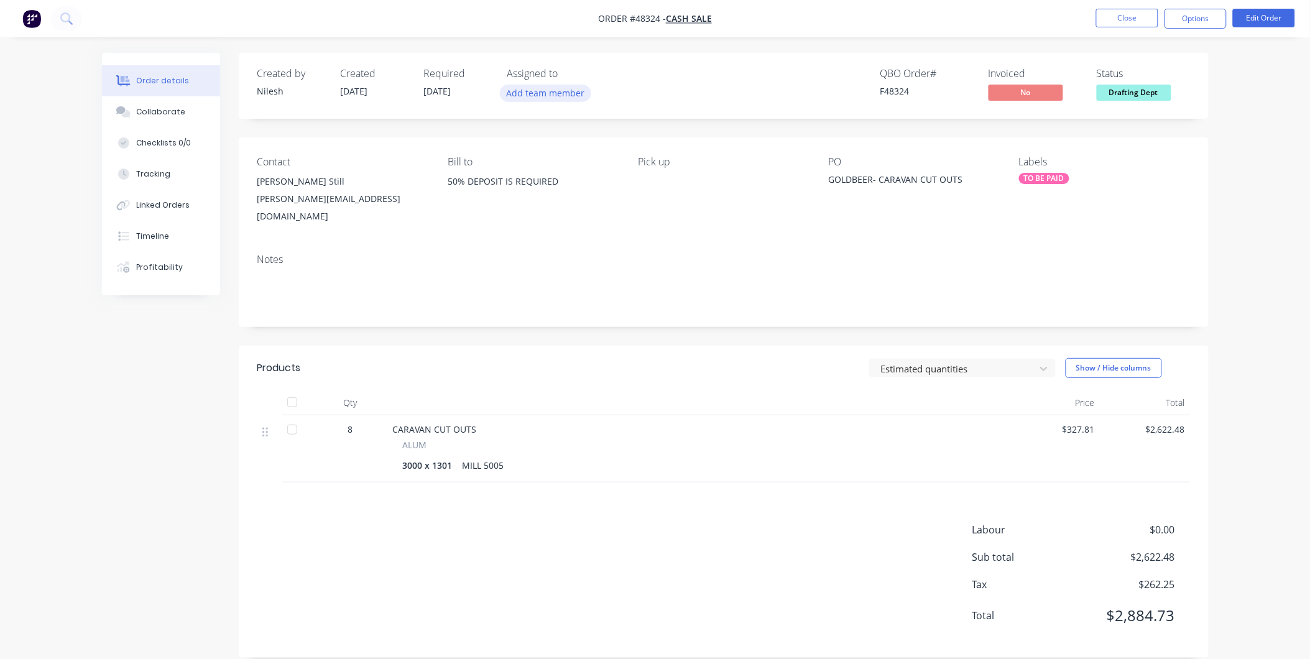
click at [542, 90] on button "Add team member" at bounding box center [545, 93] width 91 height 17
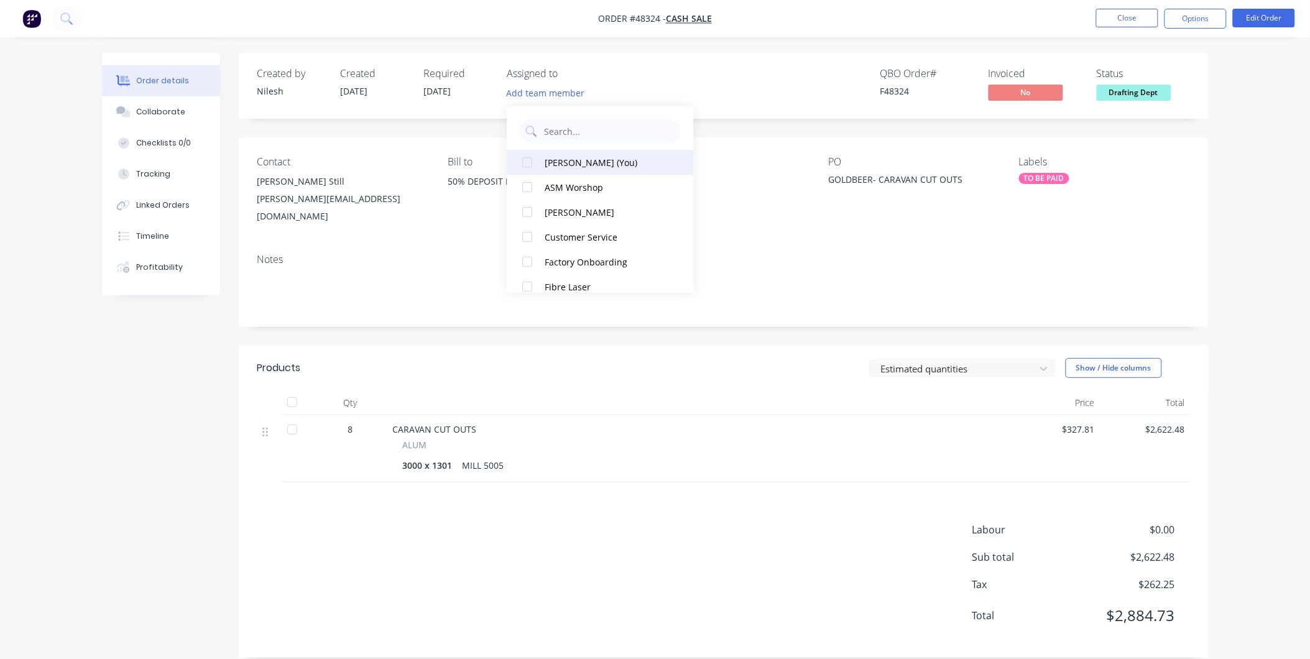
click at [622, 168] on div "[PERSON_NAME] (You)" at bounding box center [607, 162] width 124 height 13
click at [760, 98] on div "QBO Order # F48324 Invoiced No Status Drafting Dept" at bounding box center [911, 86] width 558 height 36
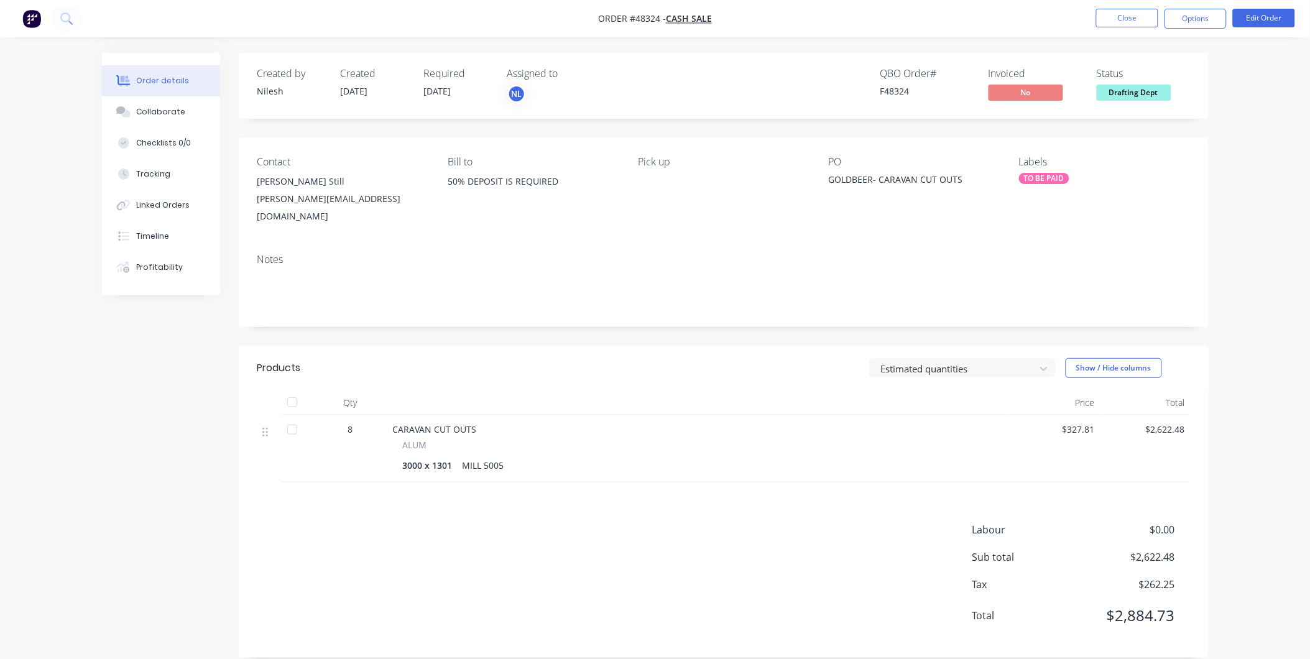
click at [479, 456] on div "MILL 5005" at bounding box center [484, 465] width 52 height 18
click at [1244, 15] on button "Edit Order" at bounding box center [1264, 18] width 62 height 19
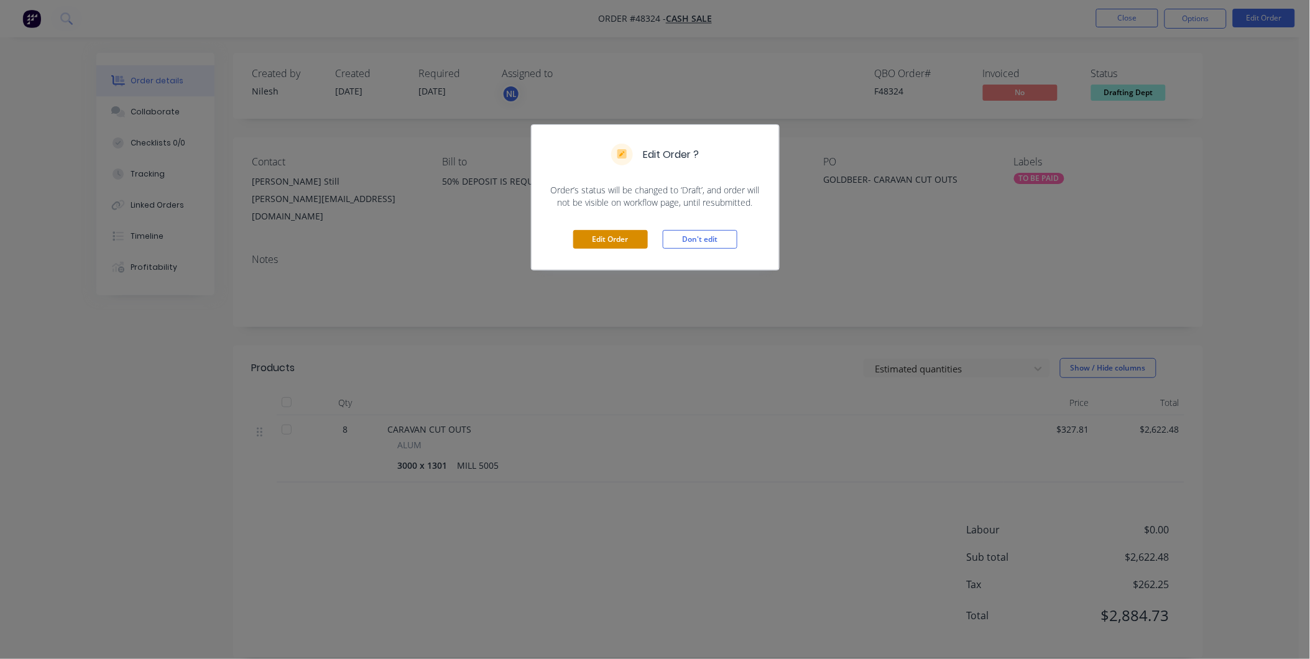
click at [611, 230] on button "Edit Order" at bounding box center [610, 239] width 75 height 19
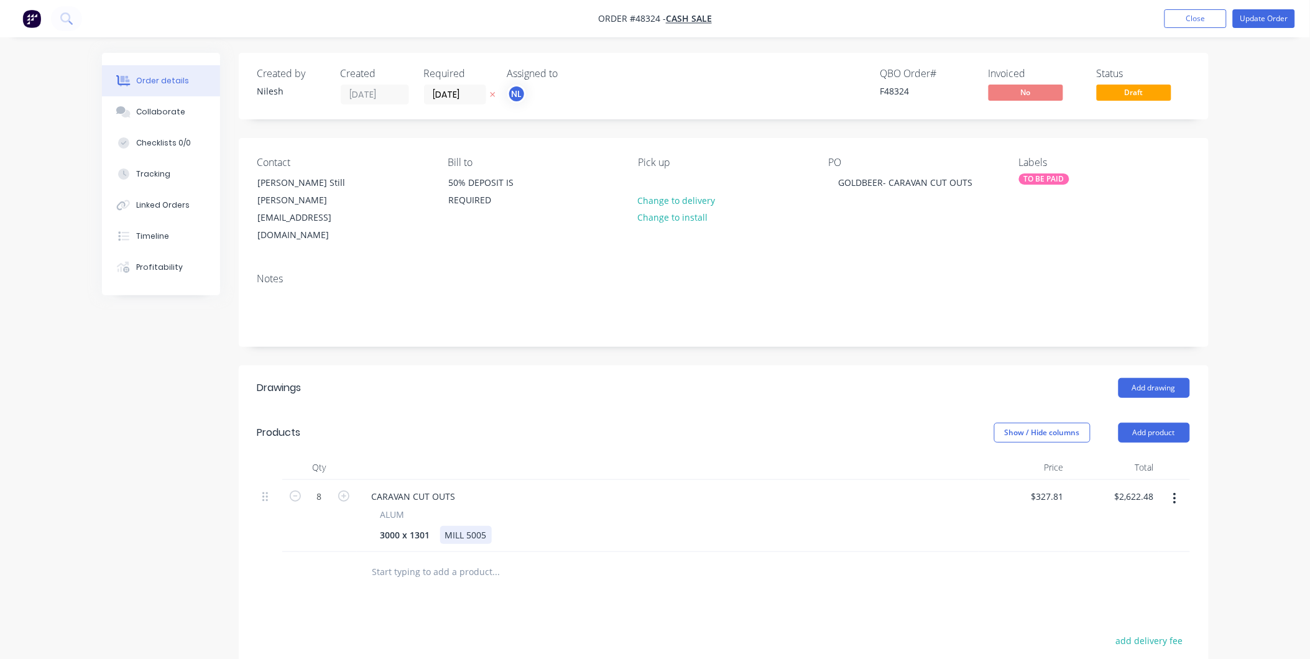
click at [446, 526] on div "MILL 5005" at bounding box center [466, 535] width 52 height 18
drag, startPoint x: 465, startPoint y: 505, endPoint x: 403, endPoint y: 507, distance: 62.2
click at [403, 526] on div "3000 x 1301 MILL 5005" at bounding box center [665, 535] width 579 height 18
click at [682, 526] on div "3000 x 1301 3mm ALUMINIUM 5005 | CUT ONLY" at bounding box center [665, 535] width 579 height 18
click at [1246, 16] on button "Update Order" at bounding box center [1264, 18] width 62 height 19
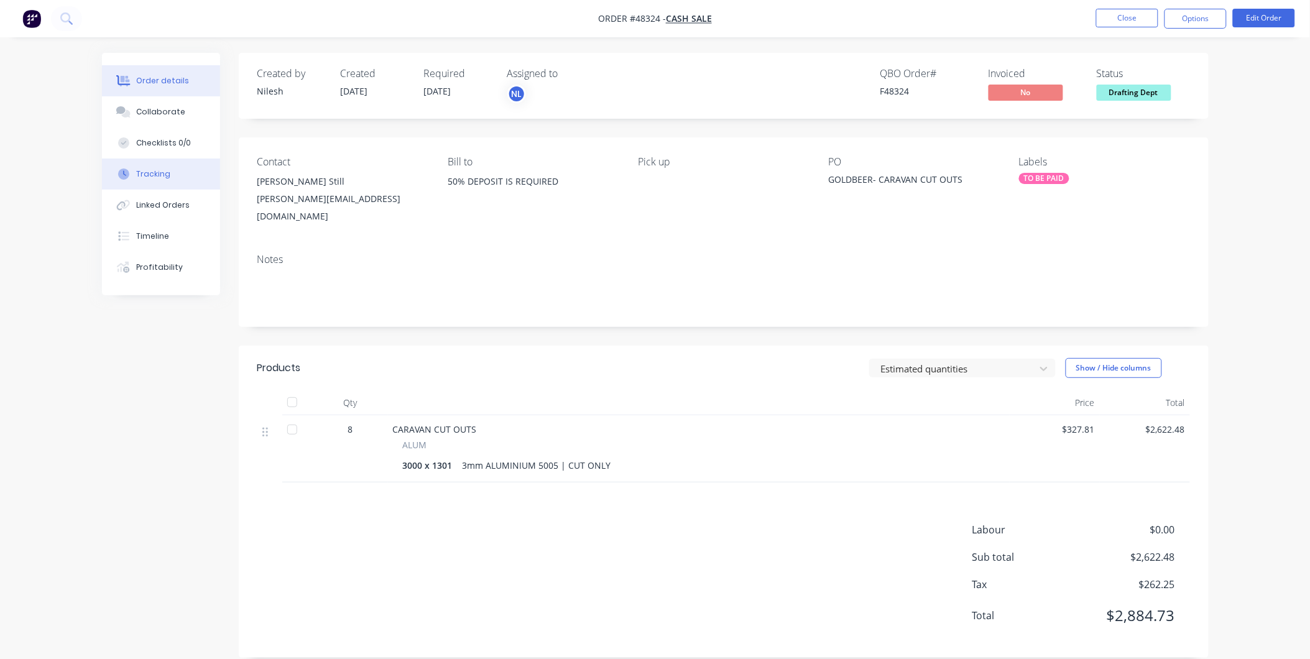
click at [150, 173] on div "Tracking" at bounding box center [153, 173] width 34 height 11
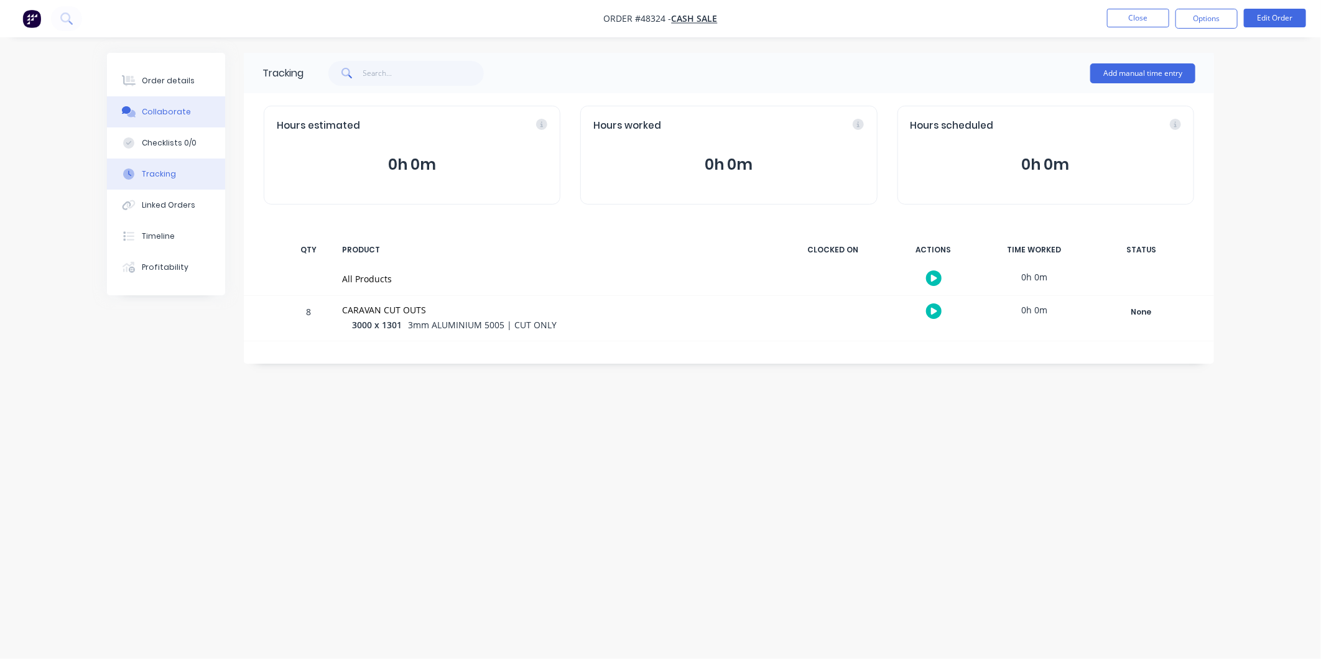
click at [170, 116] on div "Collaborate" at bounding box center [166, 111] width 49 height 11
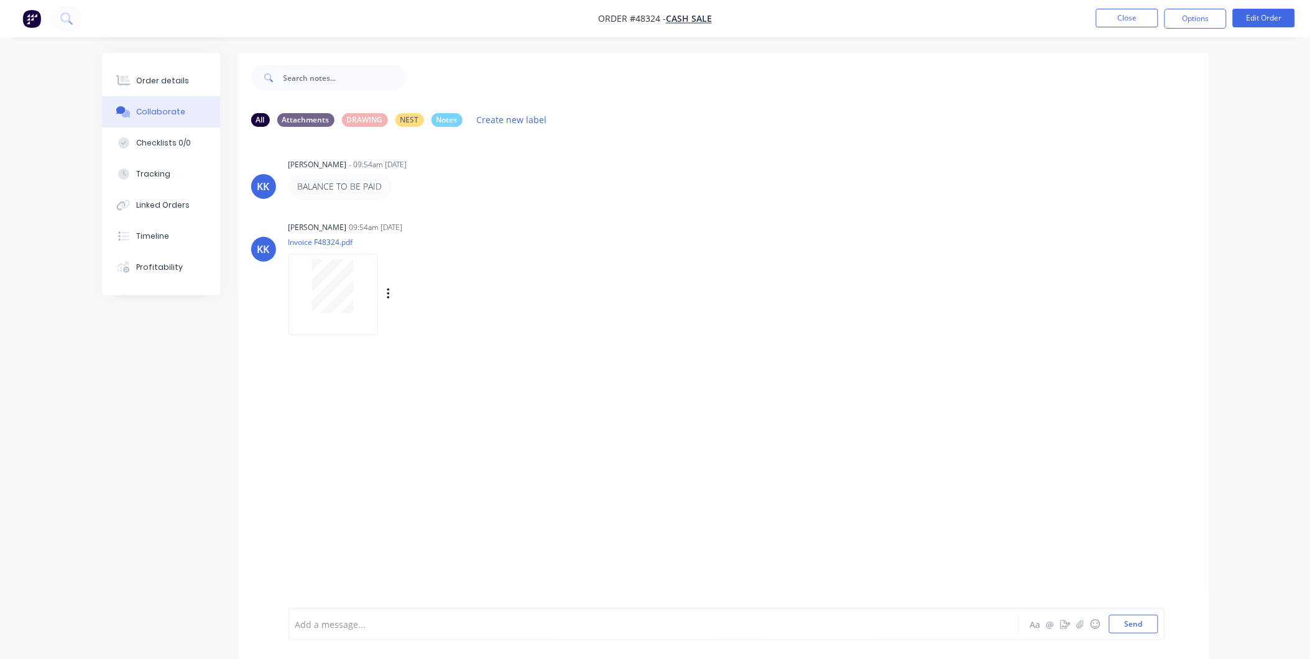
click at [369, 295] on div at bounding box center [333, 286] width 78 height 54
